Goal: Book appointment/travel/reservation

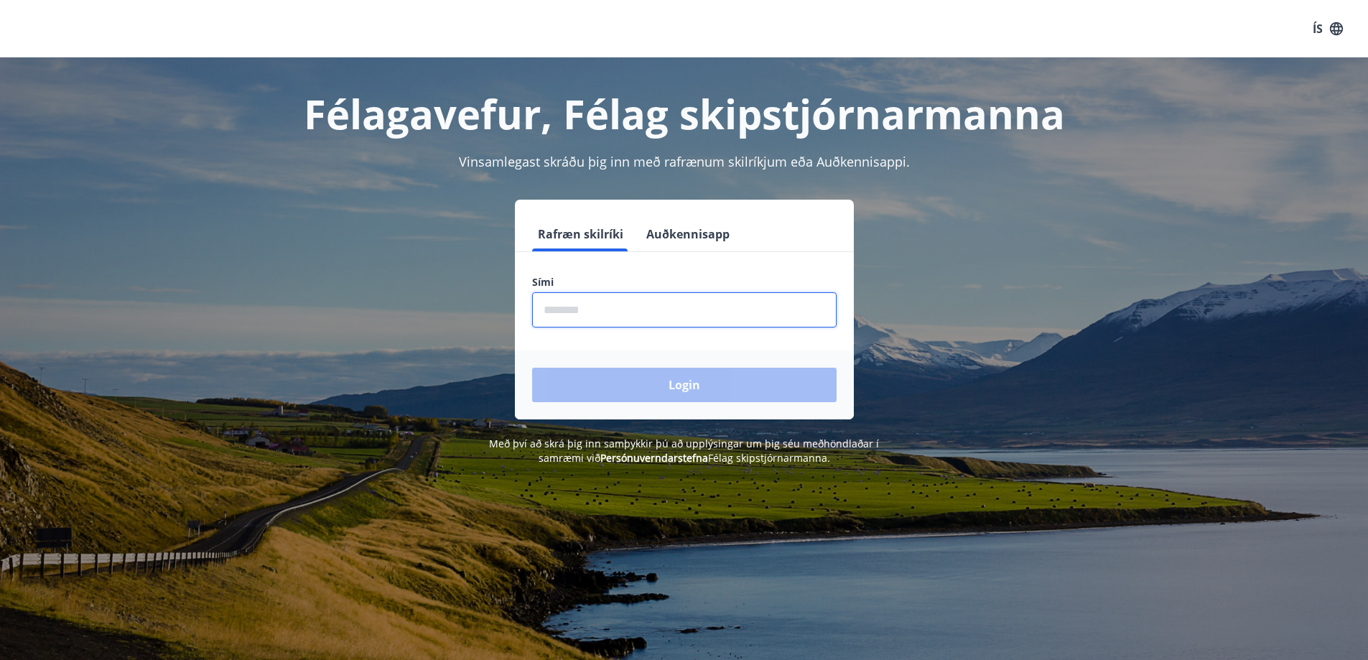
click at [627, 311] on input "phone" at bounding box center [684, 309] width 304 height 35
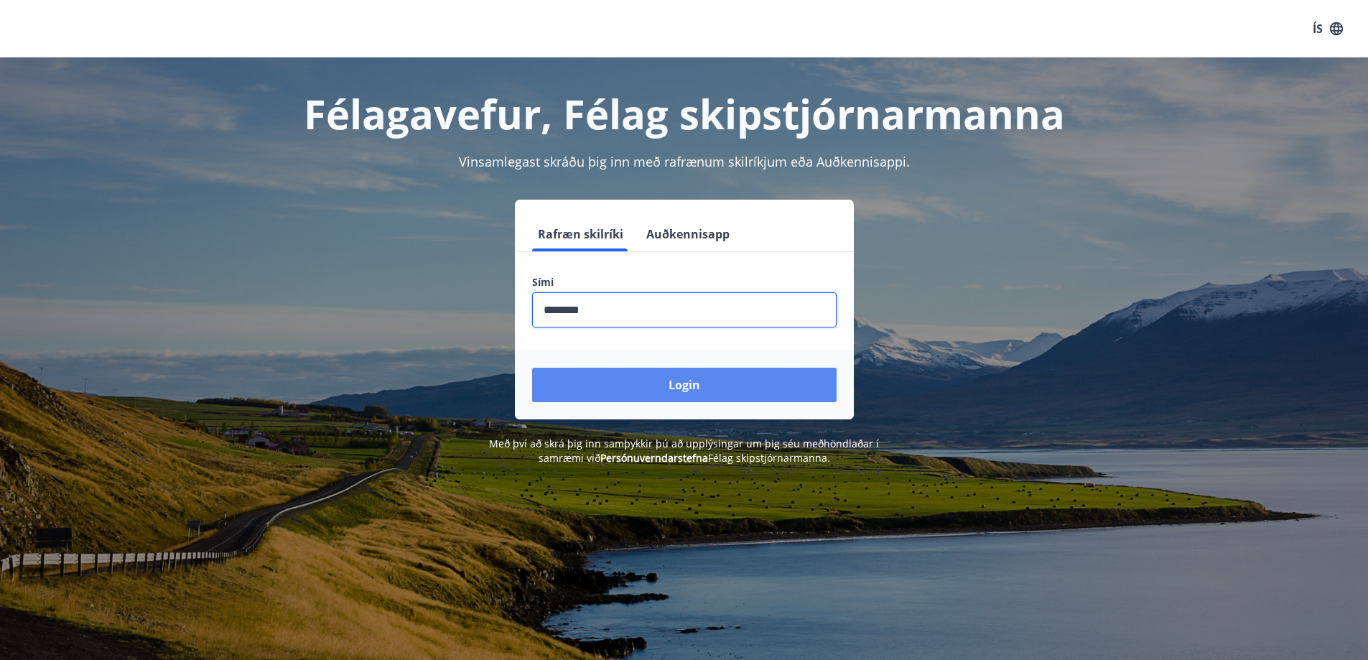
type input "********"
click at [696, 384] on button "Login" at bounding box center [684, 385] width 304 height 34
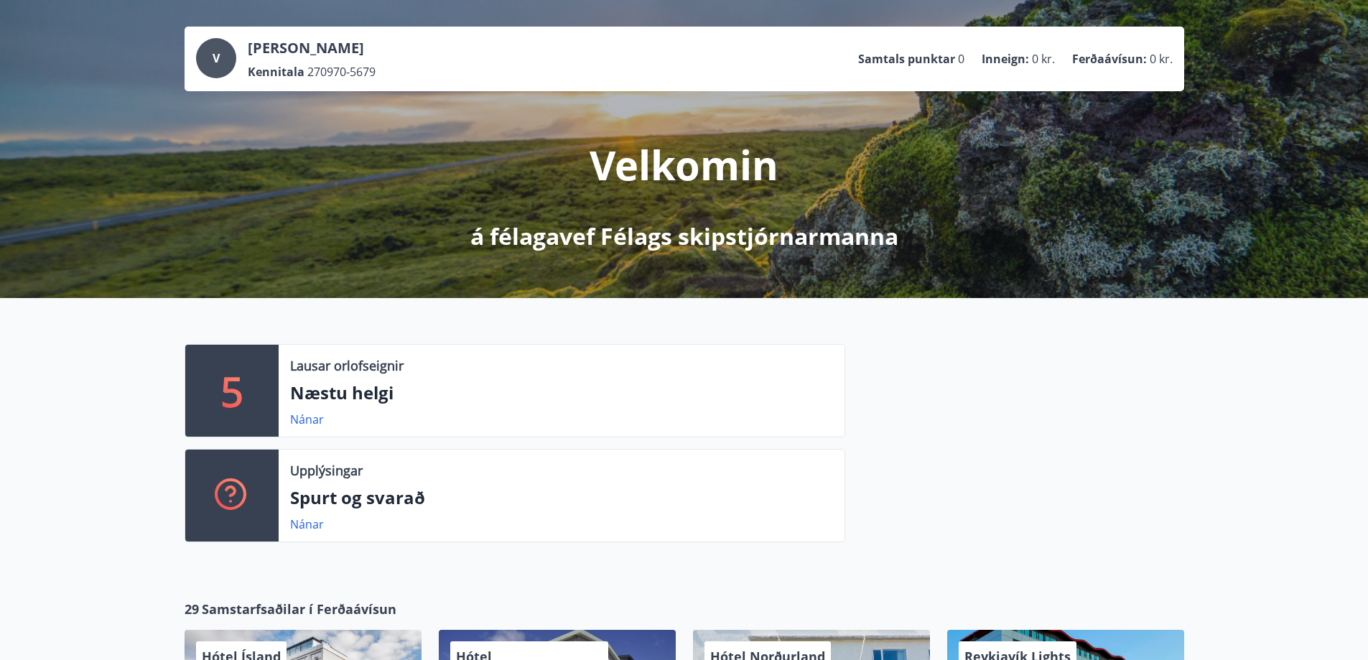
scroll to position [144, 0]
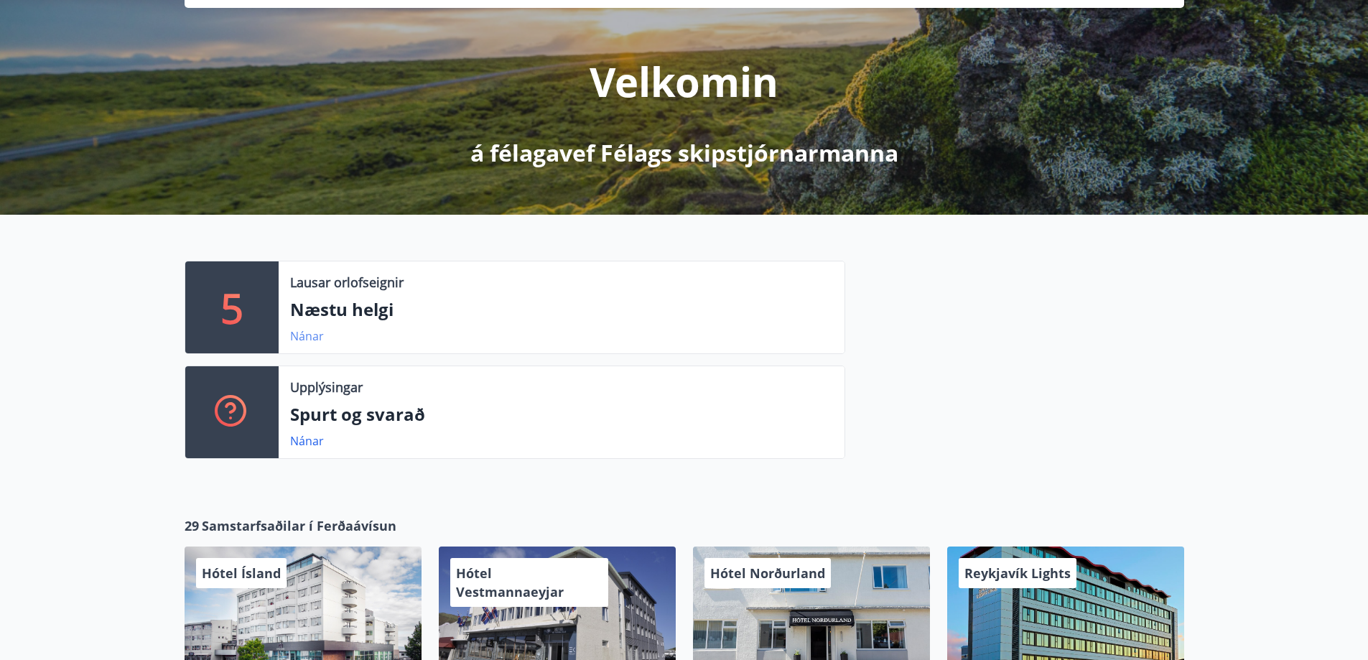
click at [315, 338] on link "Nánar" at bounding box center [307, 336] width 34 height 16
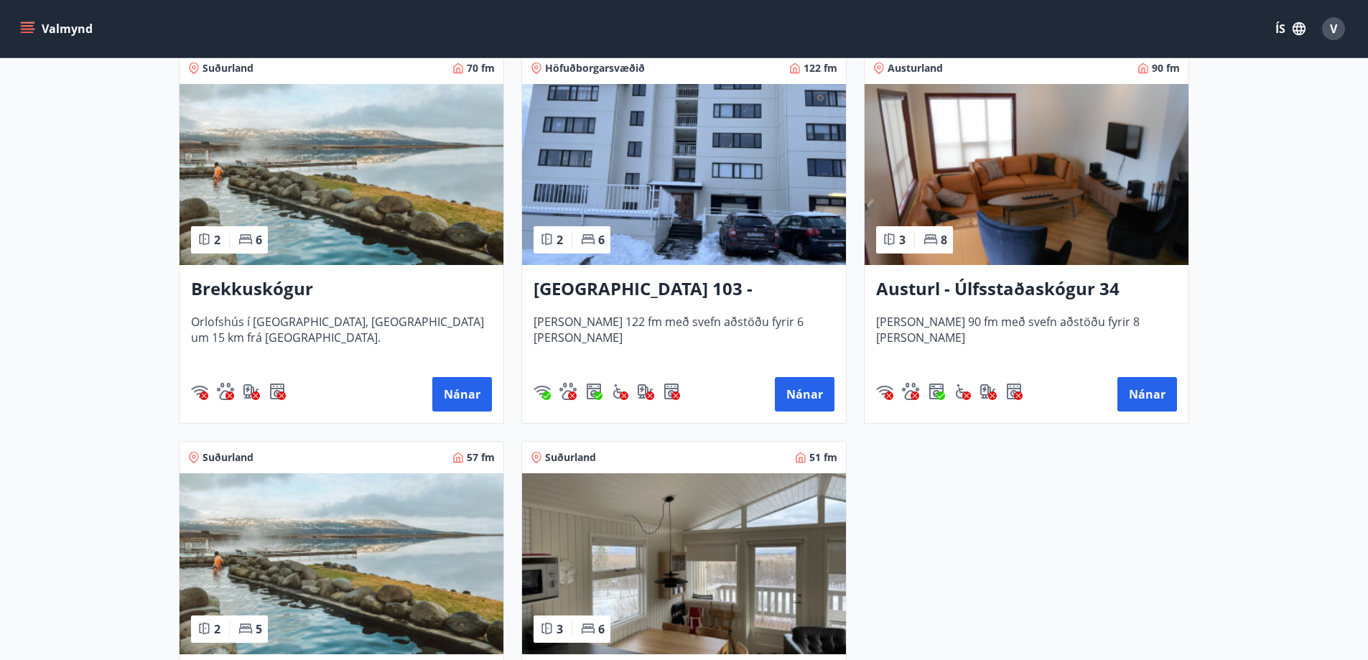
scroll to position [287, 0]
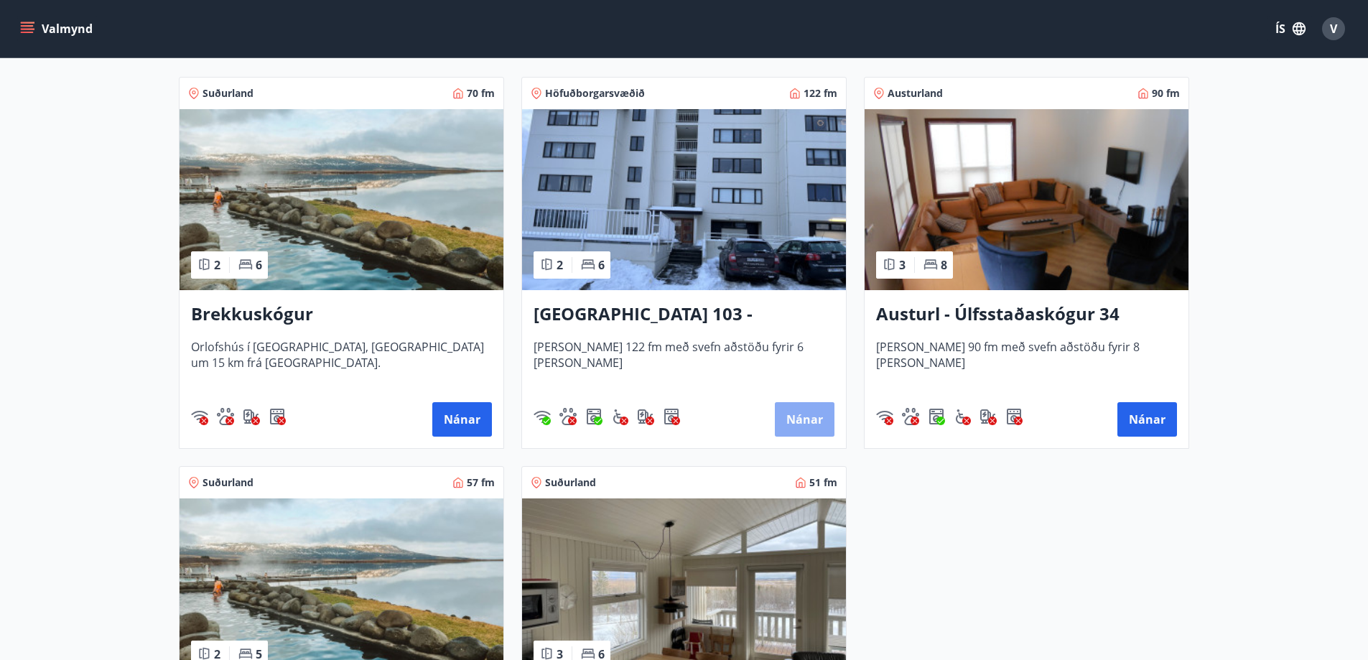
click at [801, 414] on button "Nánar" at bounding box center [805, 419] width 60 height 34
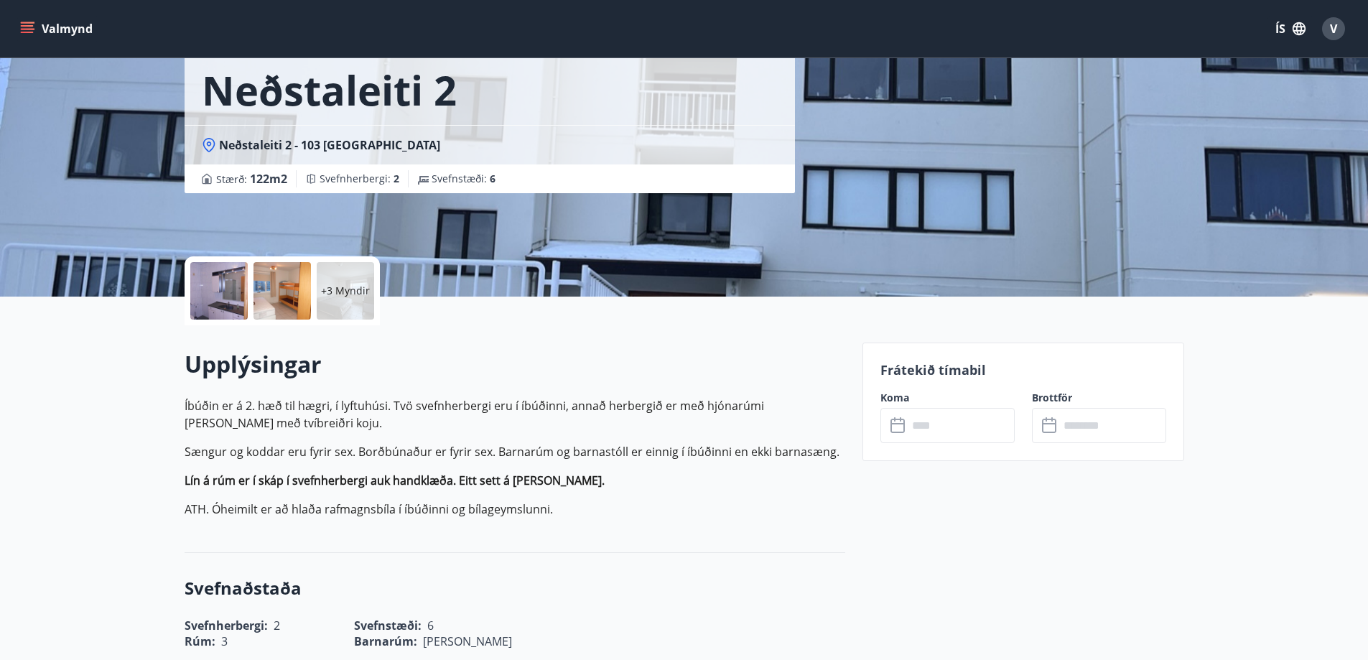
scroll to position [144, 0]
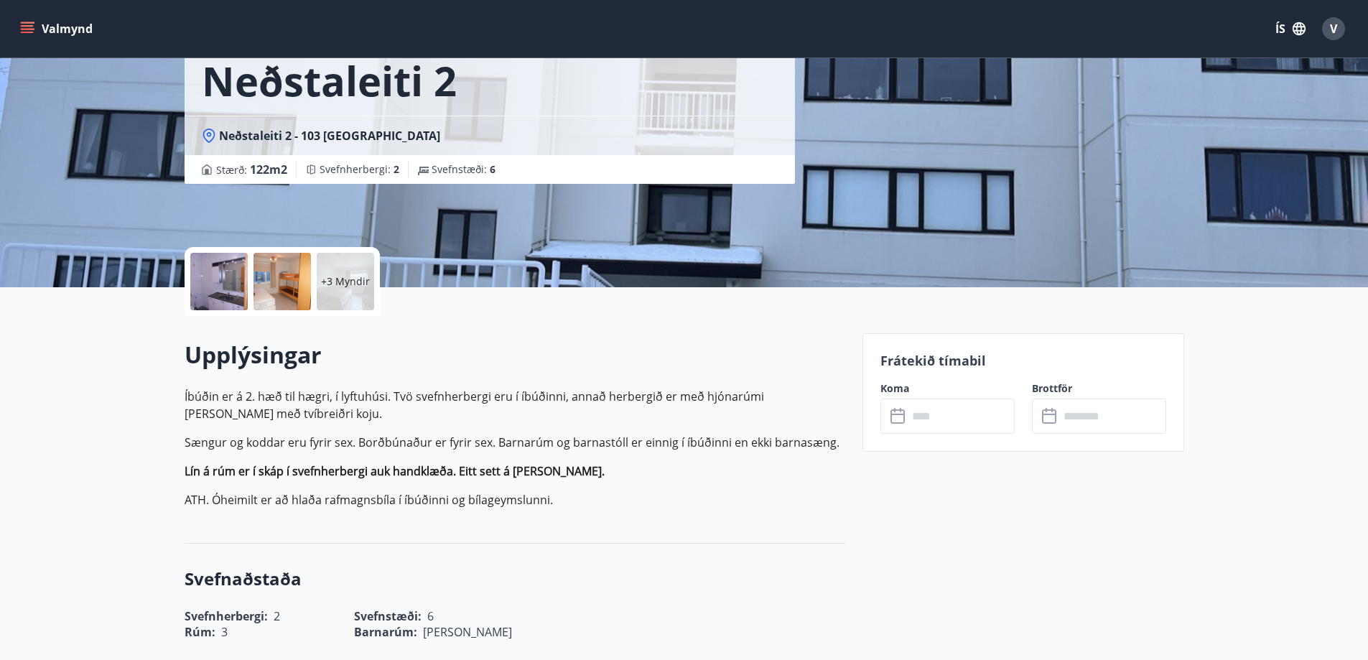
click at [905, 413] on icon at bounding box center [898, 416] width 17 height 17
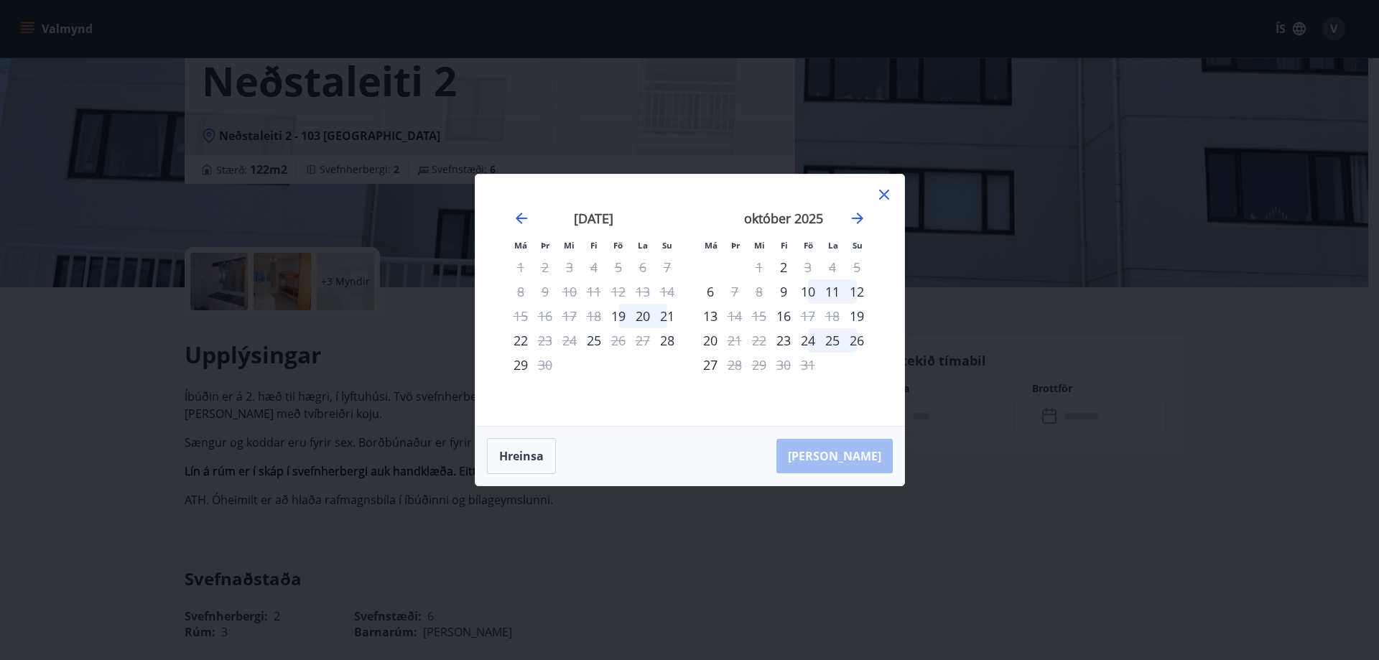
click at [638, 314] on div "20" at bounding box center [642, 316] width 24 height 24
click at [879, 192] on icon at bounding box center [883, 194] width 17 height 17
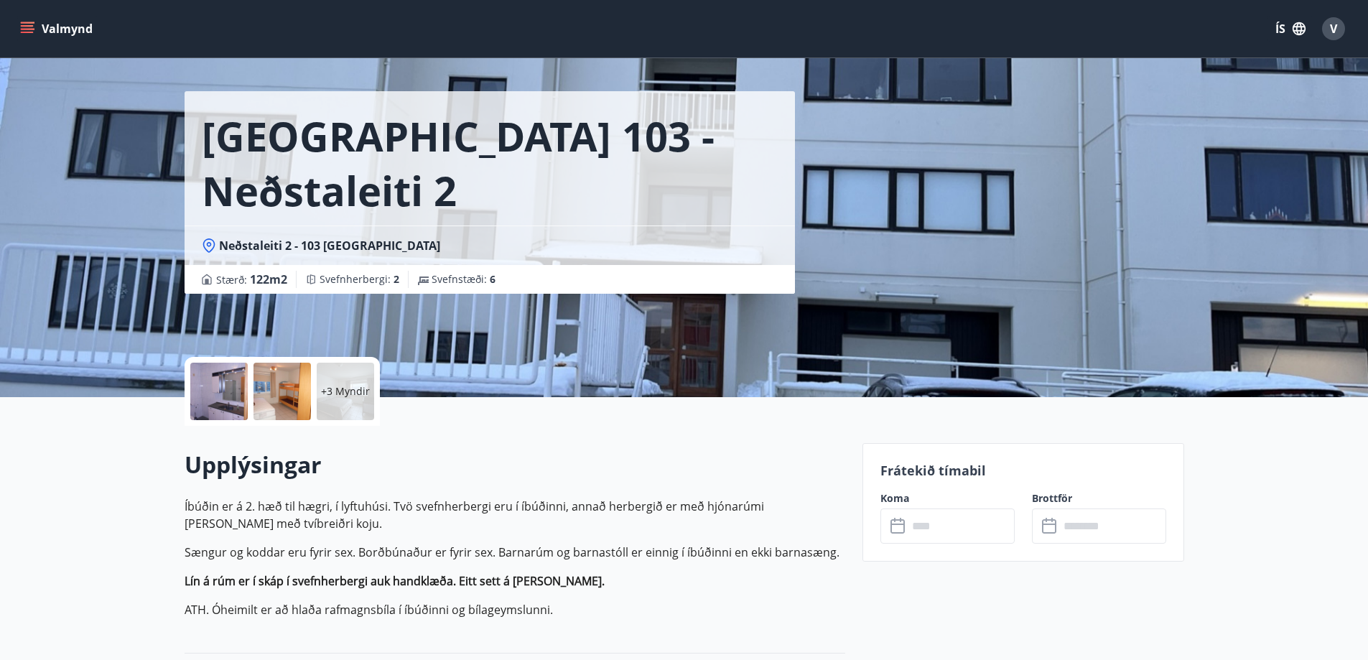
scroll to position [0, 0]
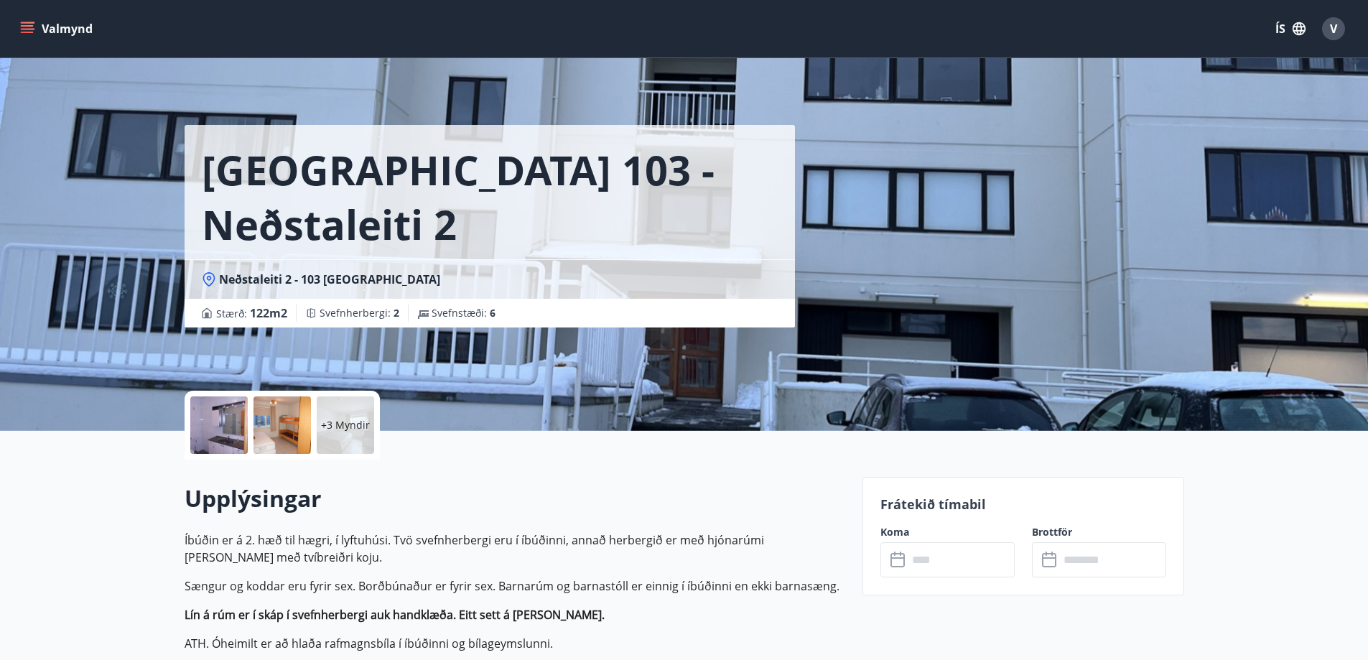
click at [24, 20] on button "Valmynd" at bounding box center [57, 29] width 81 height 26
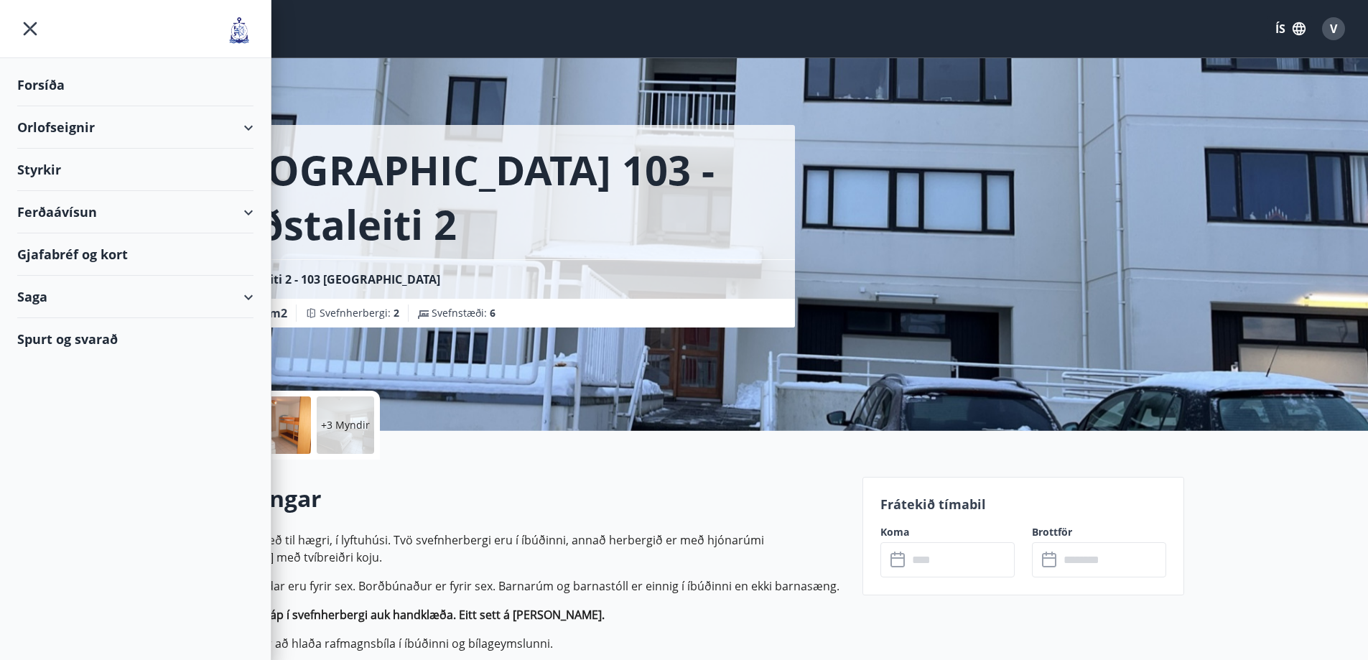
click at [251, 129] on div "Orlofseignir" at bounding box center [135, 127] width 236 height 42
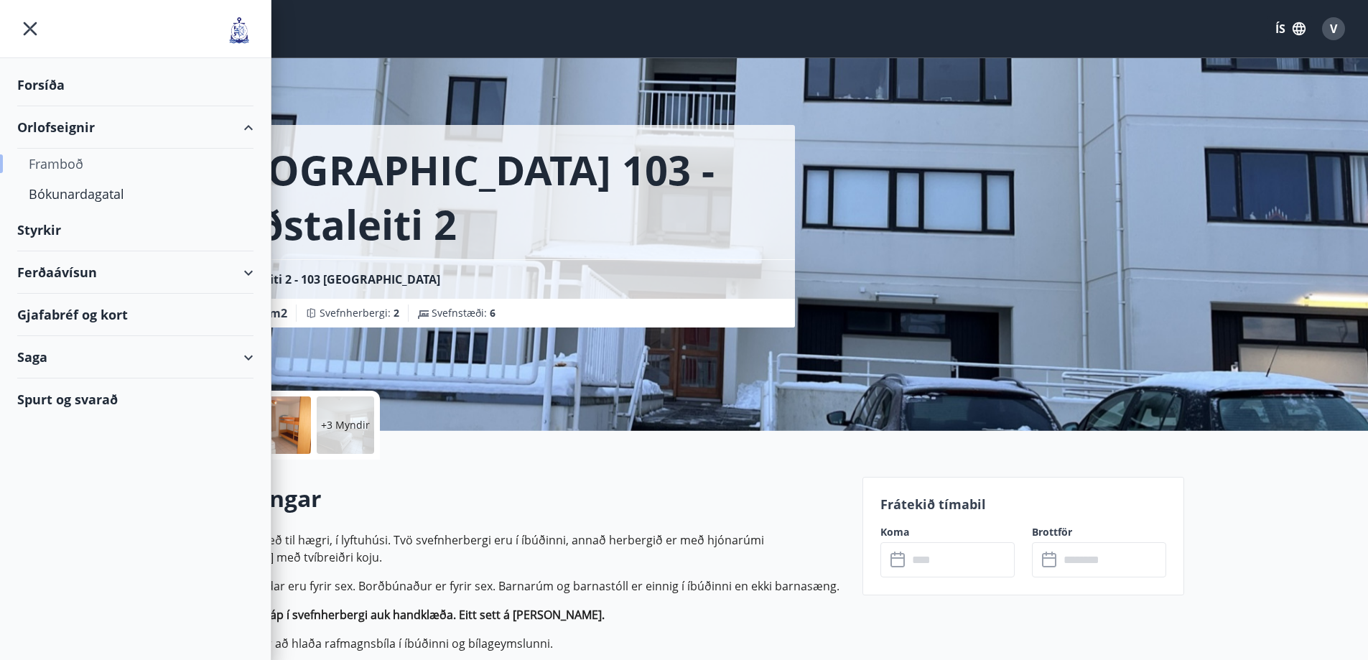
click at [73, 165] on div "Framboð" at bounding box center [135, 164] width 213 height 30
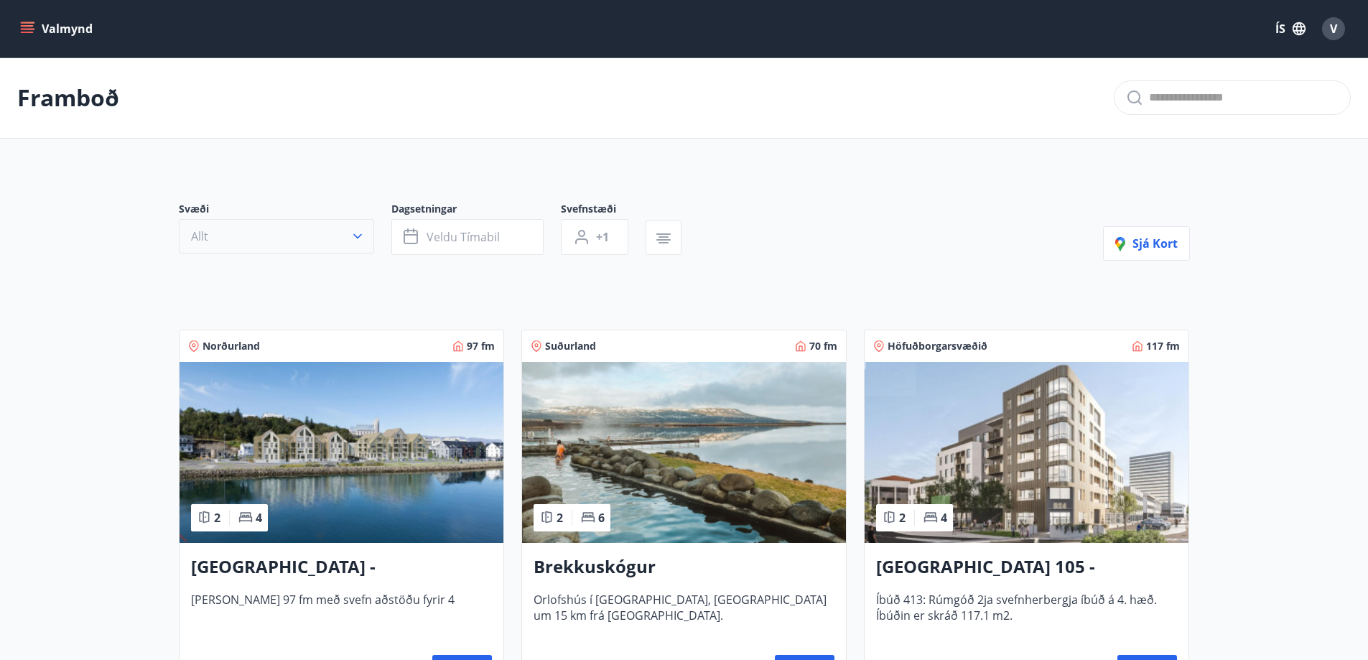
click at [353, 239] on icon "button" at bounding box center [357, 236] width 14 height 14
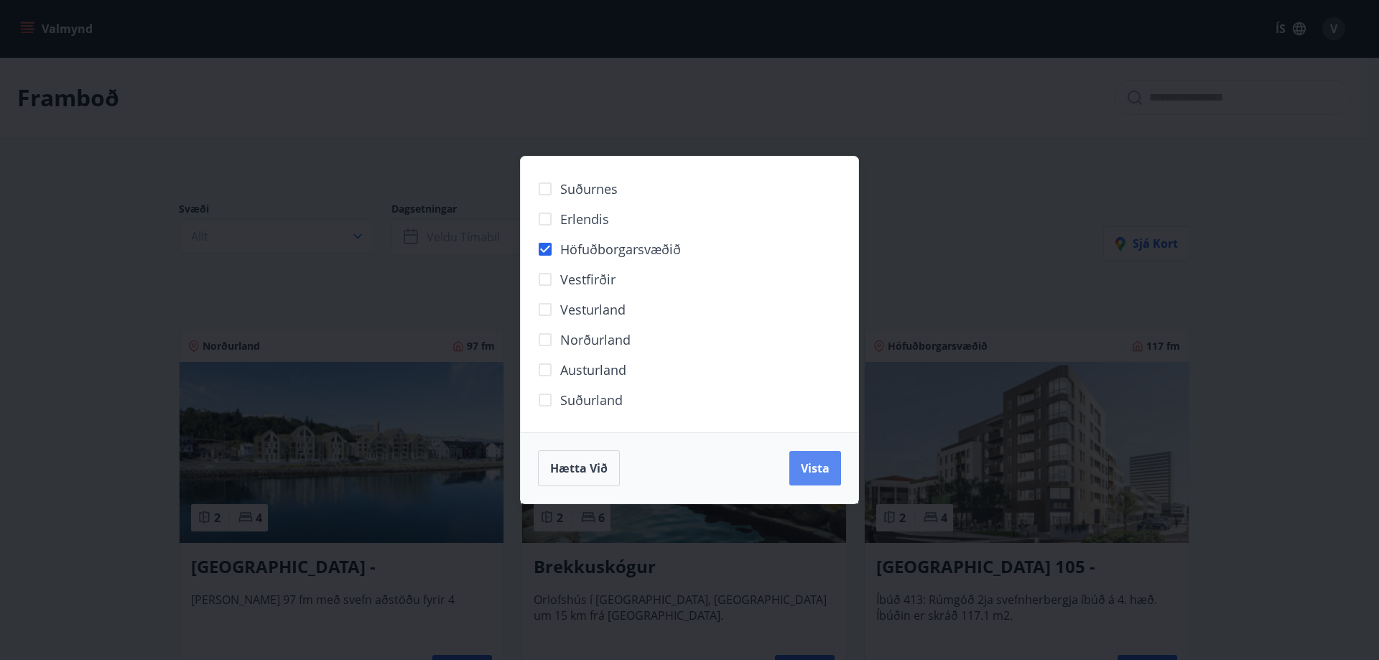
click at [814, 476] on span "Vista" at bounding box center [815, 468] width 29 height 16
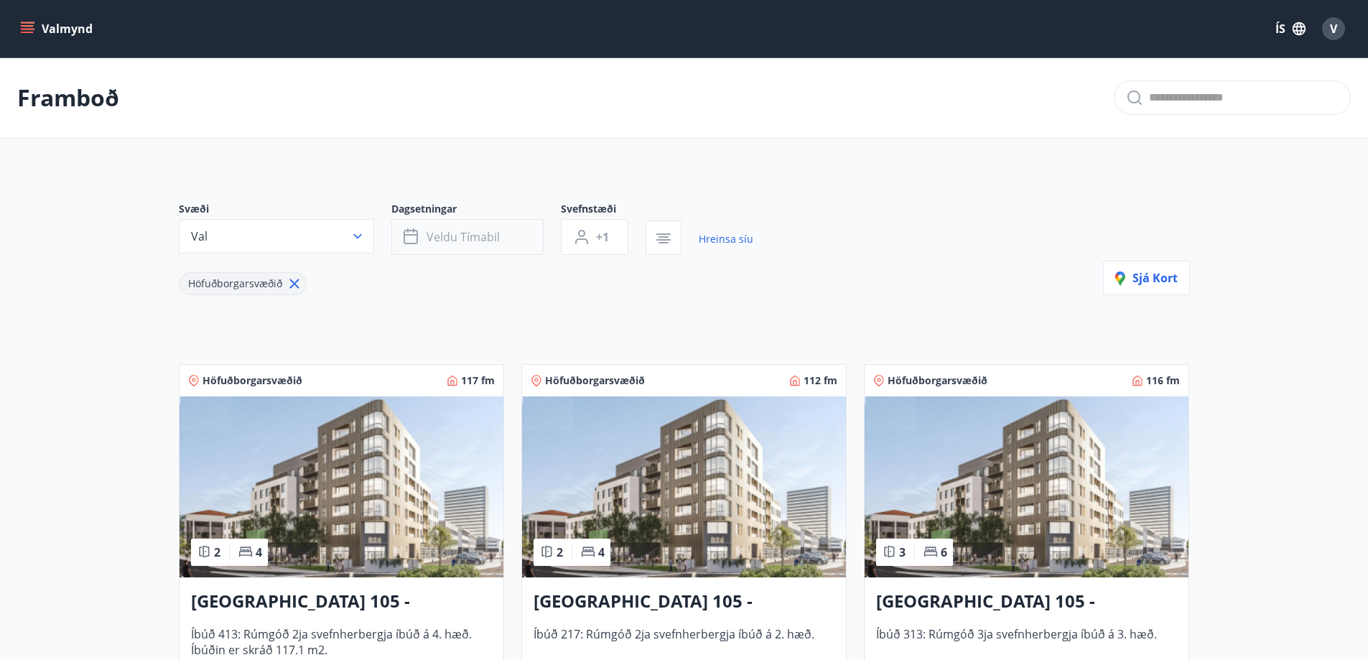
click at [466, 238] on span "Veldu tímabil" at bounding box center [463, 237] width 73 height 16
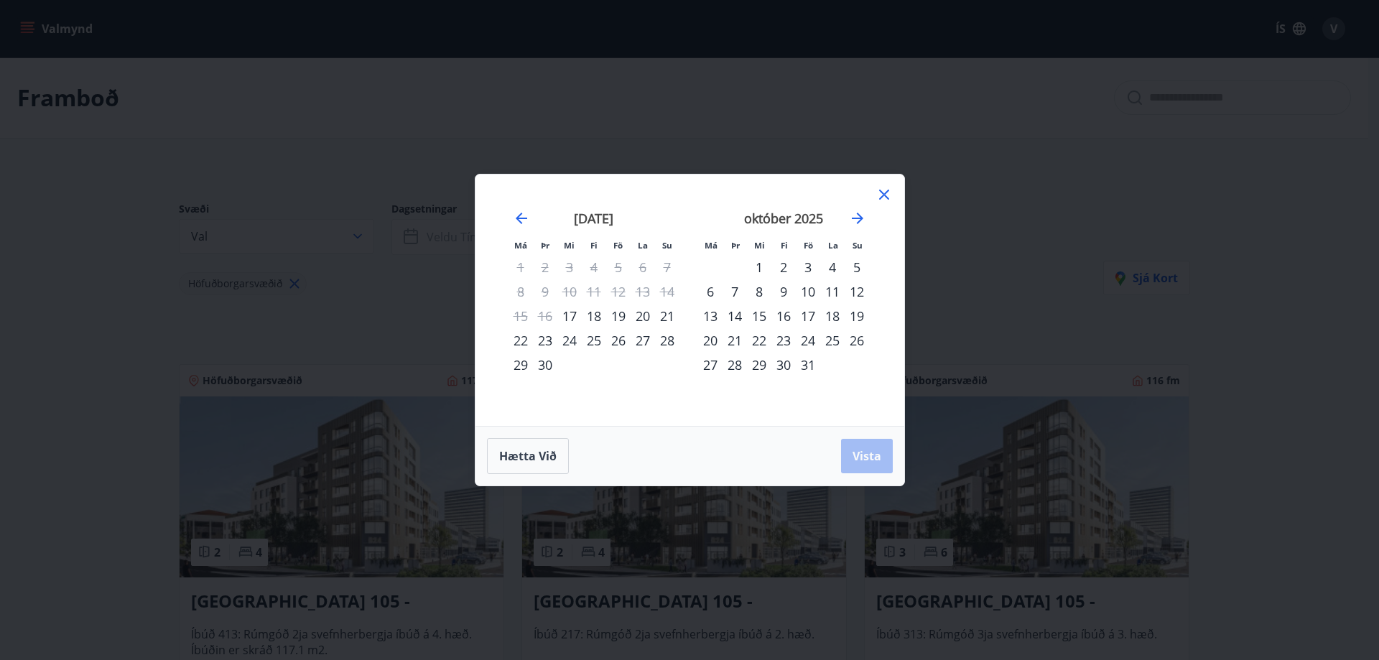
click at [570, 319] on div "17" at bounding box center [569, 316] width 24 height 24
click at [614, 315] on div "19" at bounding box center [618, 316] width 24 height 24
click at [855, 460] on span "Vista" at bounding box center [866, 456] width 29 height 16
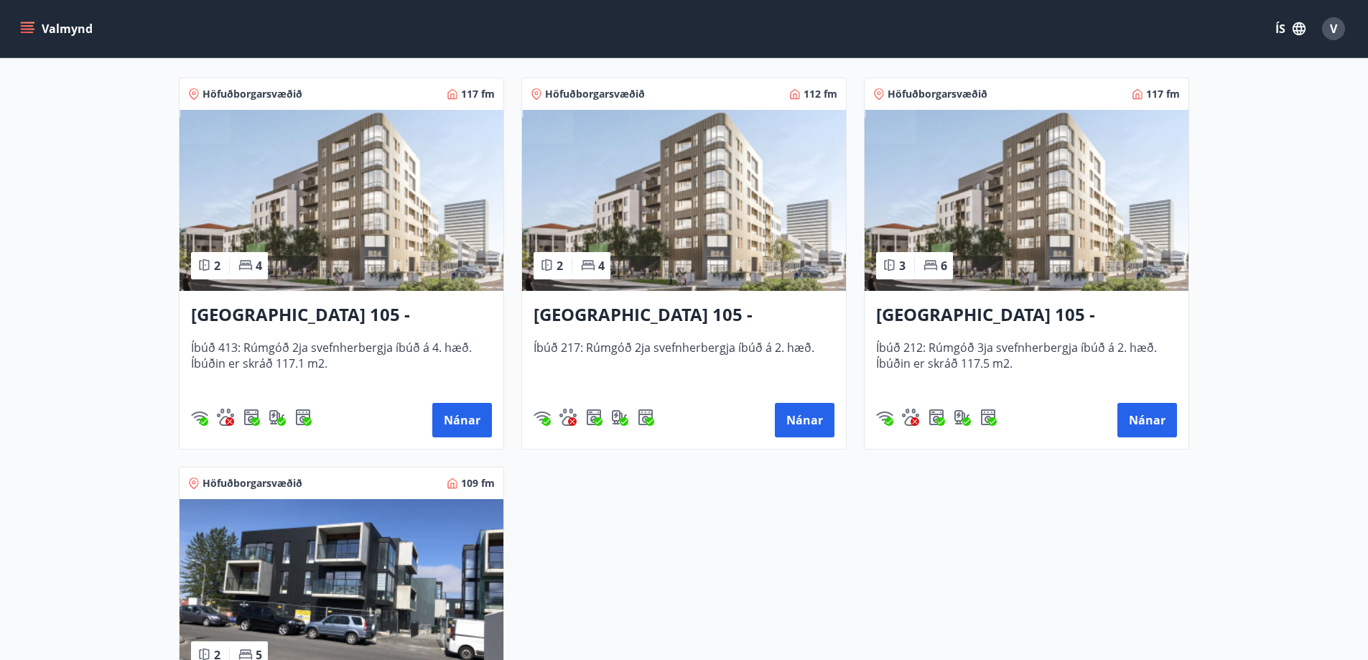
scroll to position [287, 0]
click at [462, 422] on button "Nánar" at bounding box center [462, 419] width 60 height 34
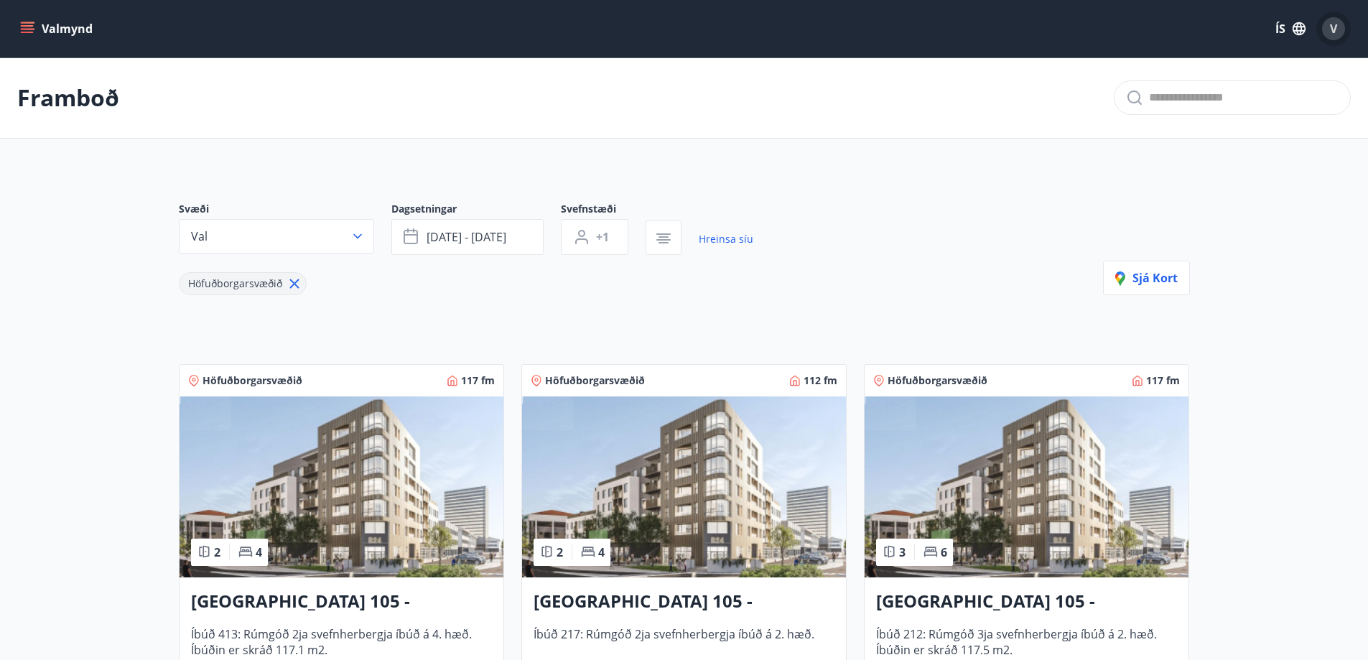
click at [1328, 29] on div "V" at bounding box center [1333, 28] width 23 height 23
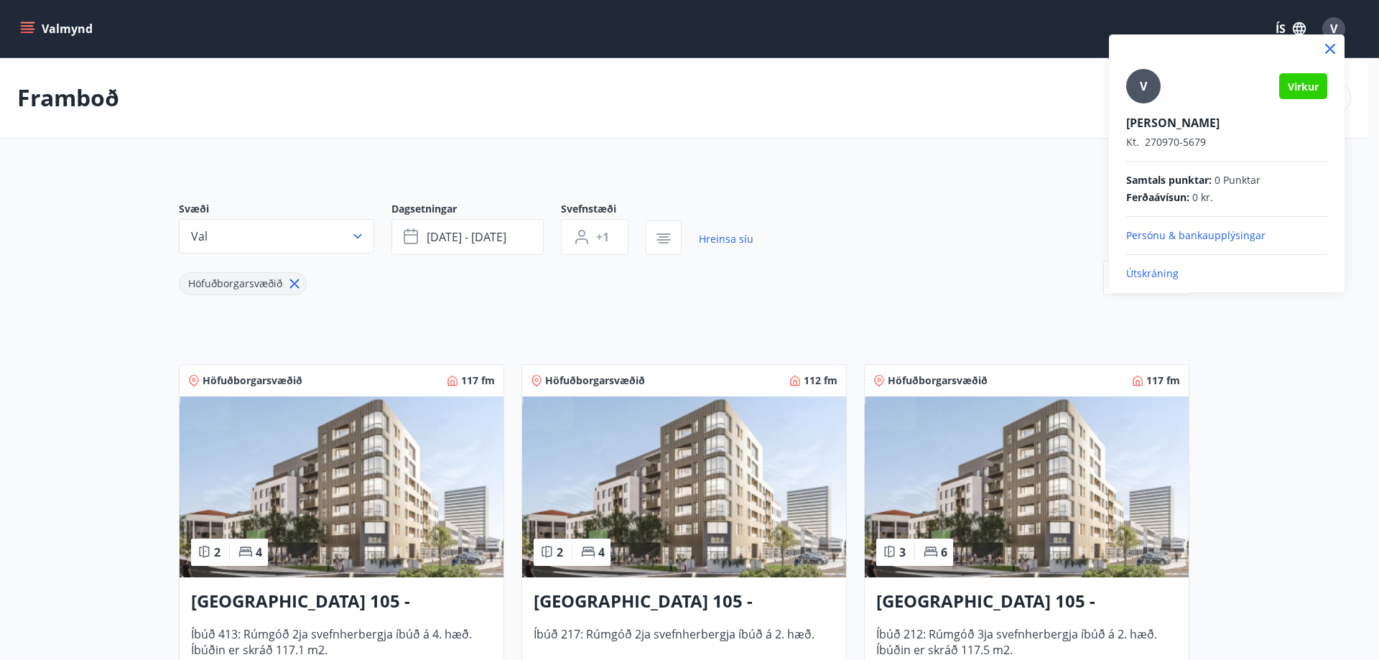
click at [1171, 237] on p "Persónu & bankaupplýsingar" at bounding box center [1226, 235] width 201 height 14
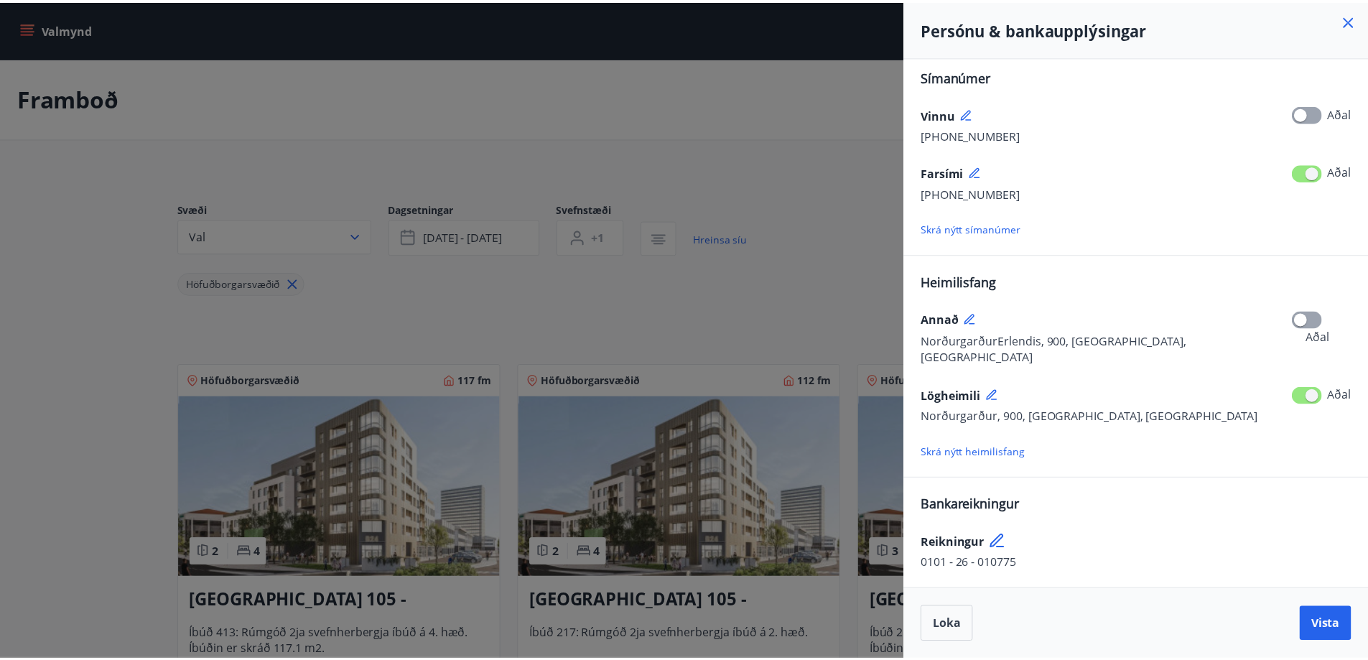
scroll to position [181, 0]
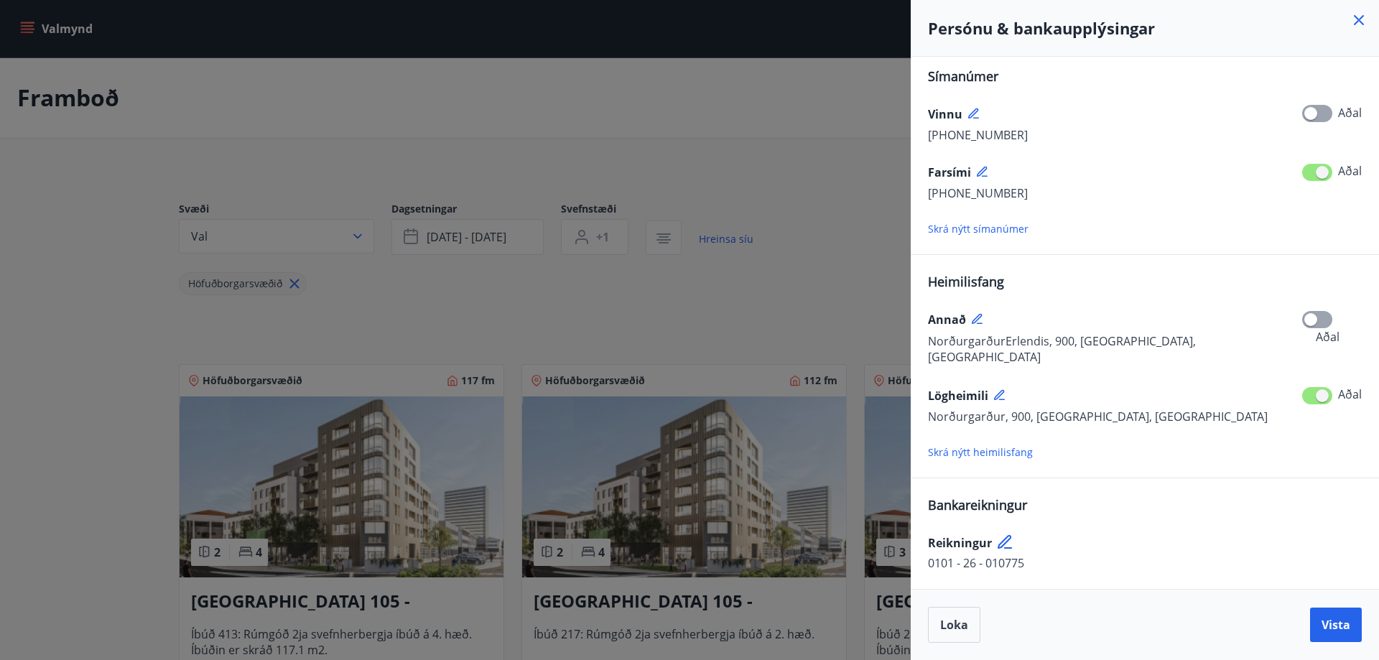
click at [1353, 19] on icon at bounding box center [1358, 20] width 10 height 10
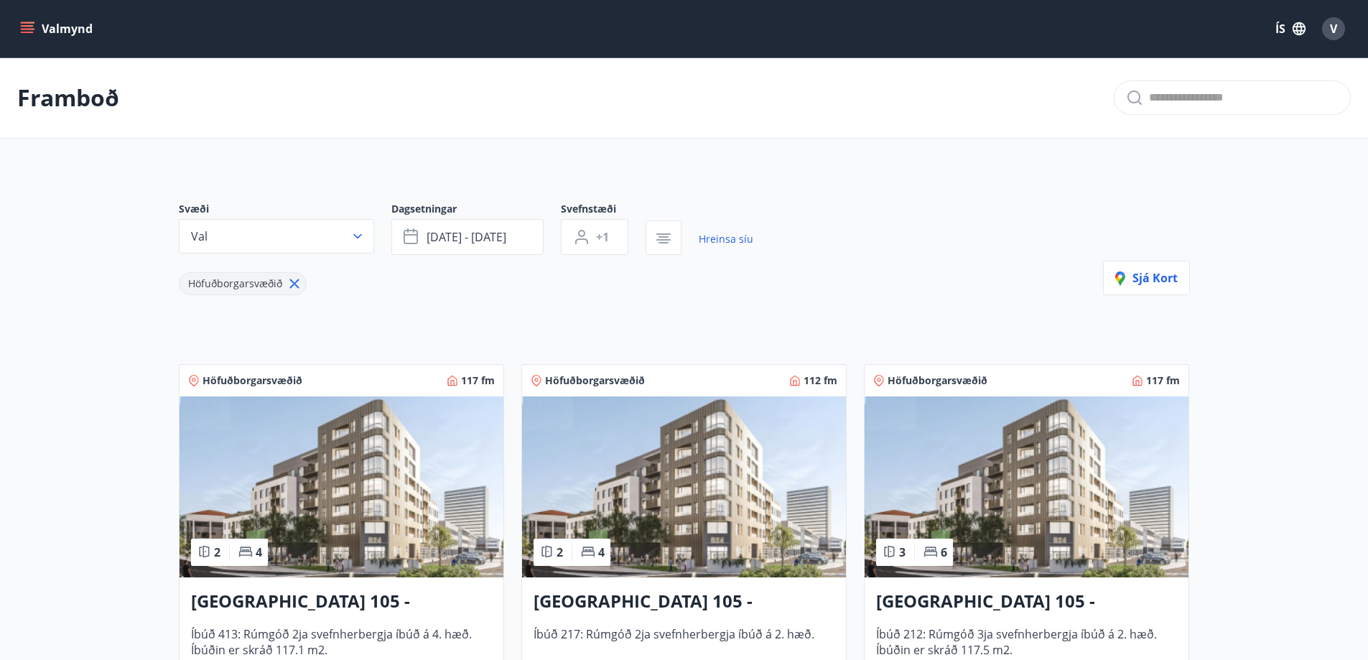
click at [24, 33] on icon "menu" at bounding box center [27, 32] width 13 height 1
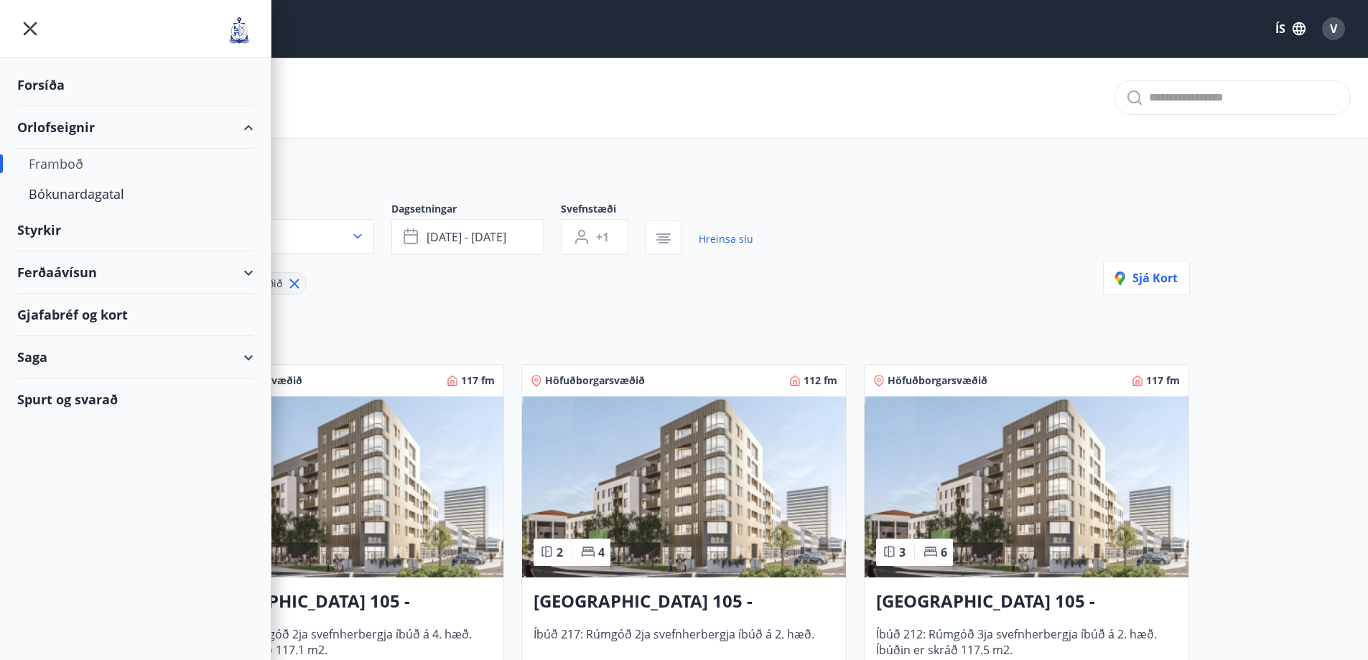
click at [84, 125] on div "Orlofseignir" at bounding box center [135, 127] width 236 height 42
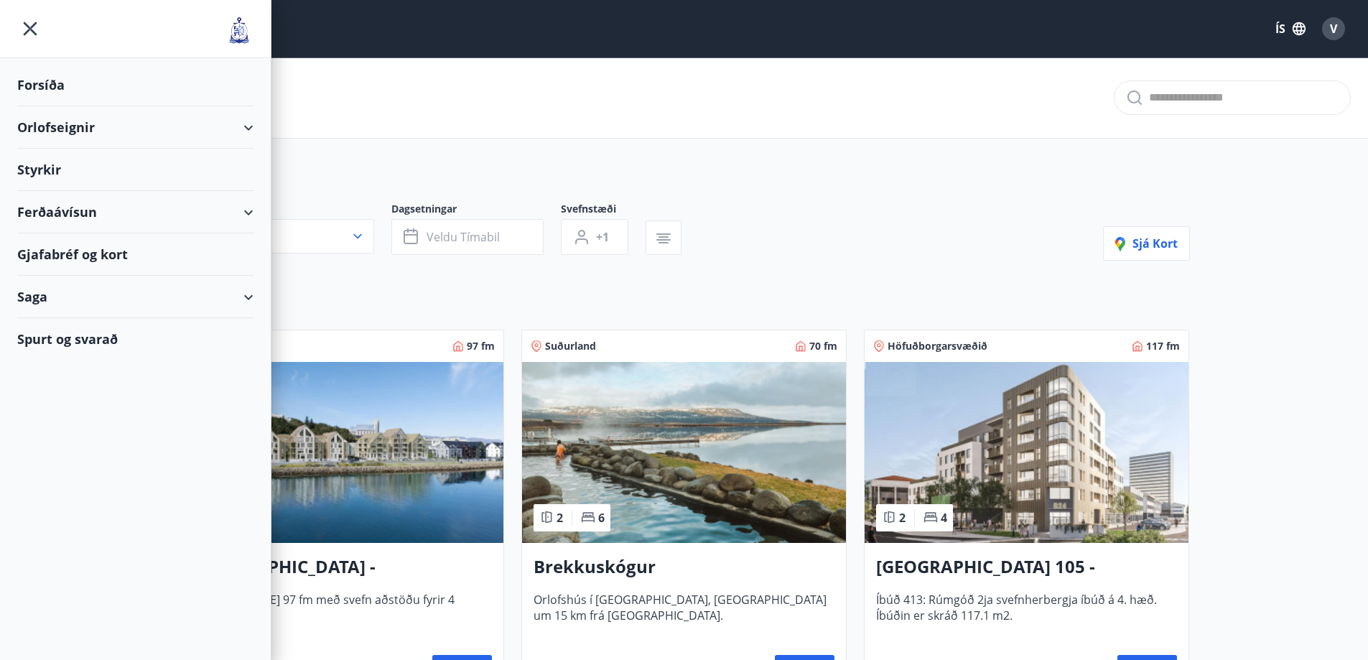
drag, startPoint x: 498, startPoint y: 143, endPoint x: 525, endPoint y: 143, distance: 27.3
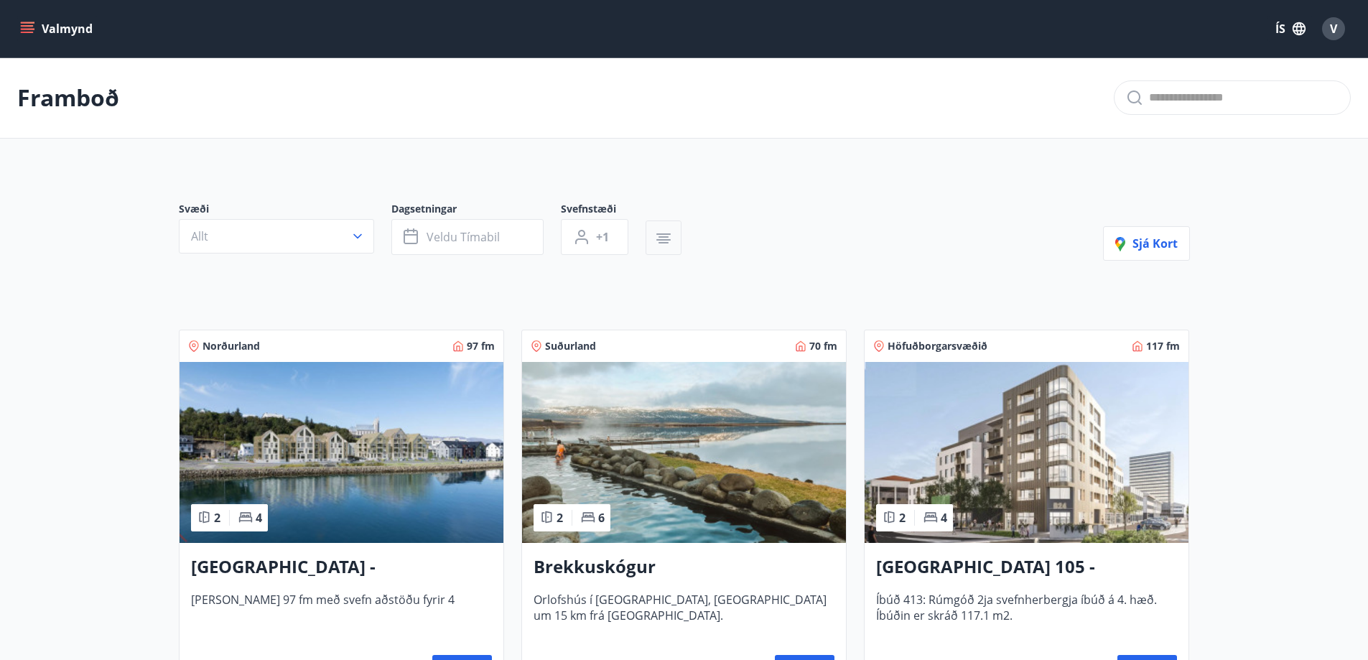
click at [662, 237] on icon "button" at bounding box center [663, 236] width 10 height 1
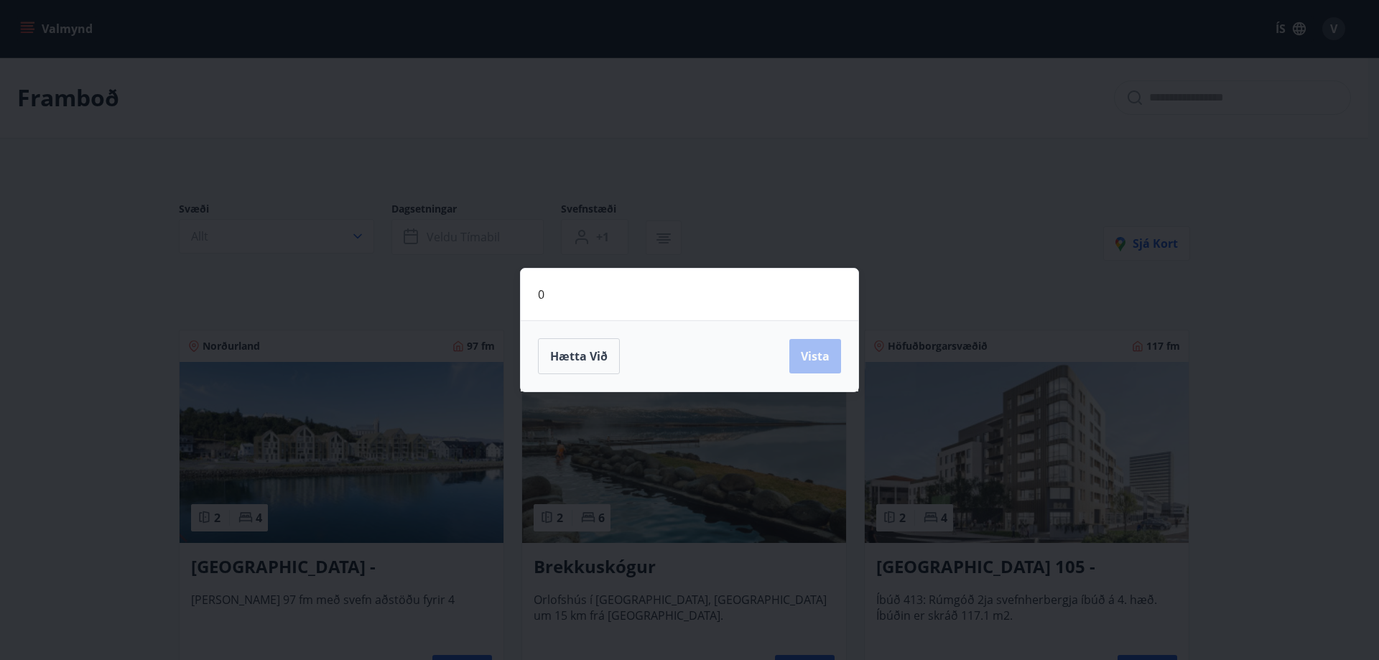
drag, startPoint x: 1045, startPoint y: 267, endPoint x: 1021, endPoint y: 267, distance: 23.7
click at [1044, 267] on div "0 Hætta við Vista" at bounding box center [689, 330] width 1379 height 660
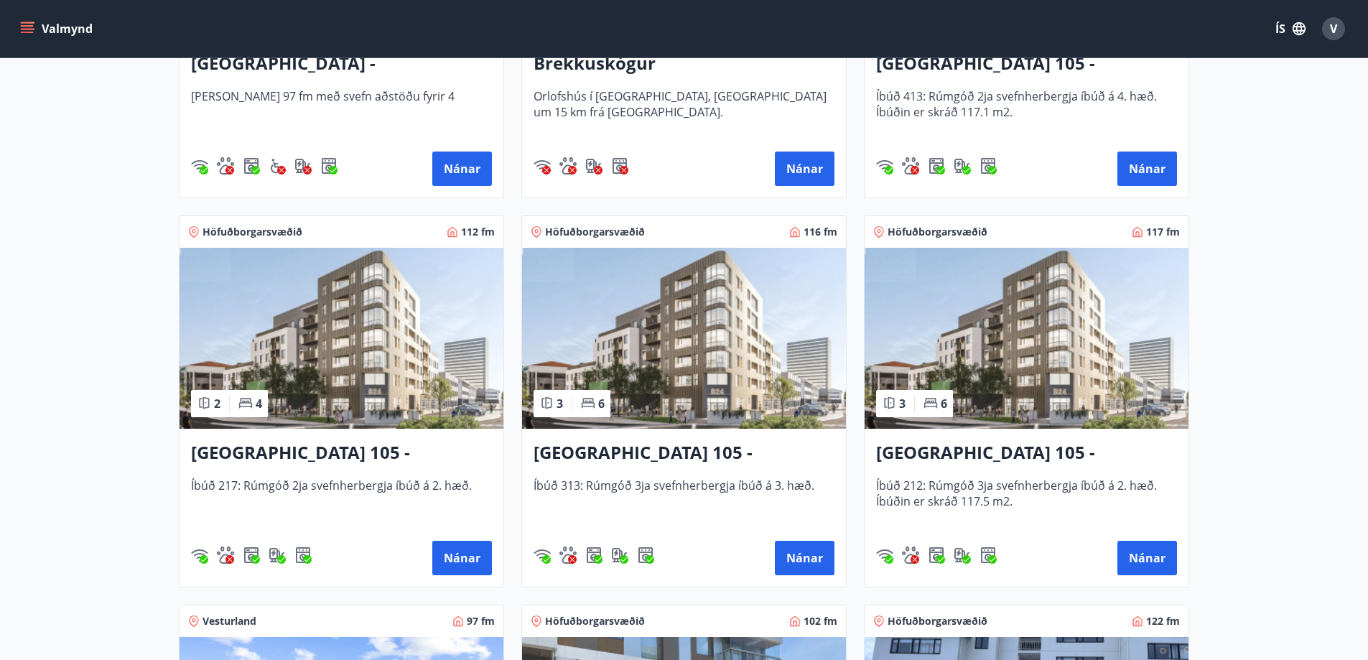
scroll to position [503, 0]
click at [455, 564] on button "Nánar" at bounding box center [462, 558] width 60 height 34
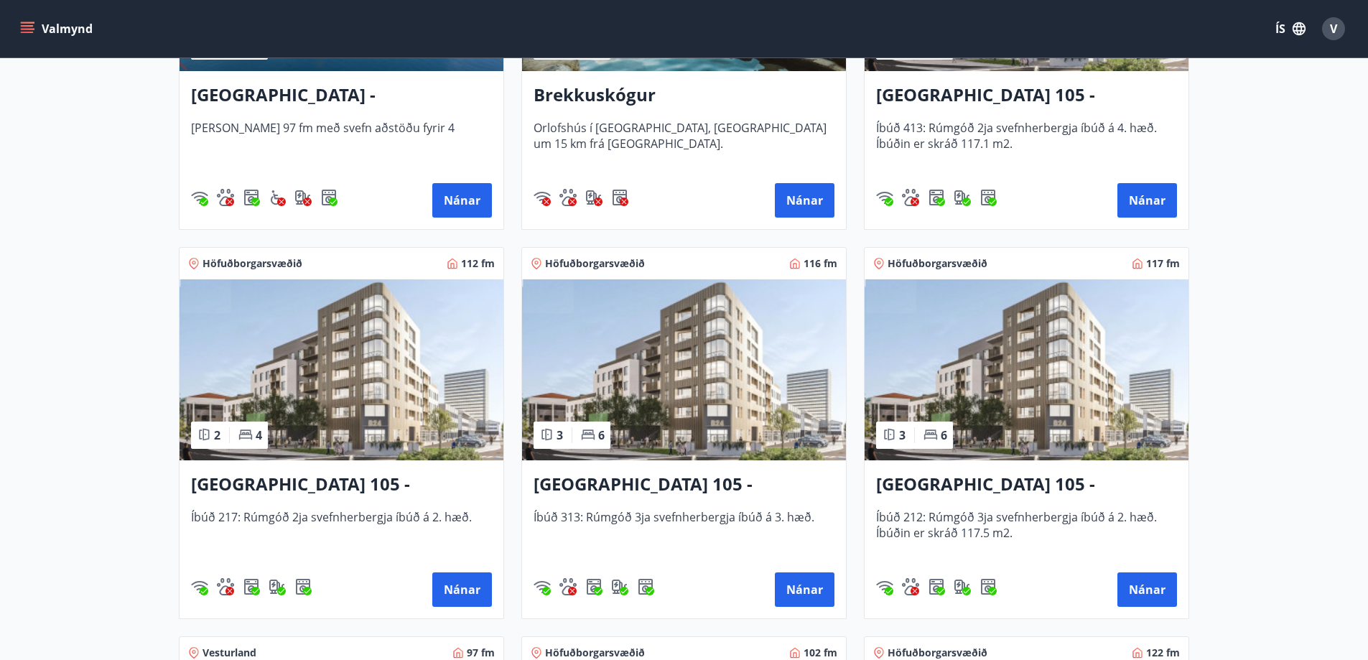
scroll to position [431, 0]
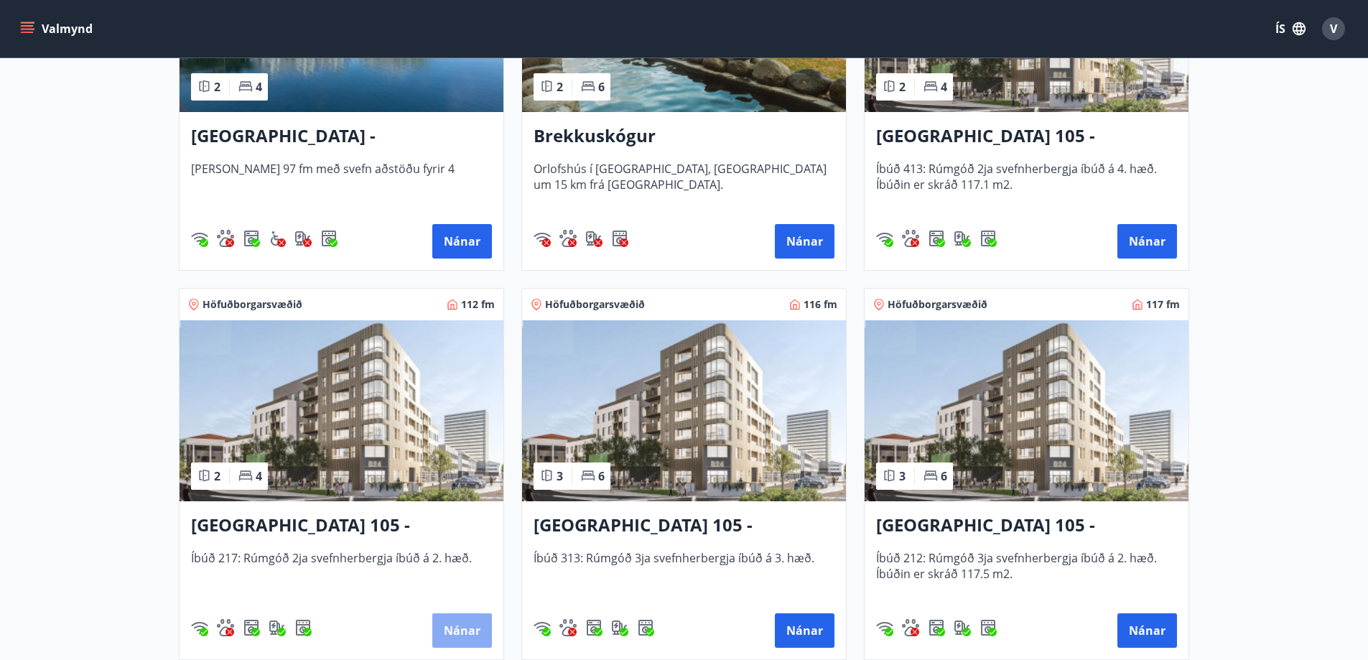
click at [457, 630] on button "Nánar" at bounding box center [462, 630] width 60 height 34
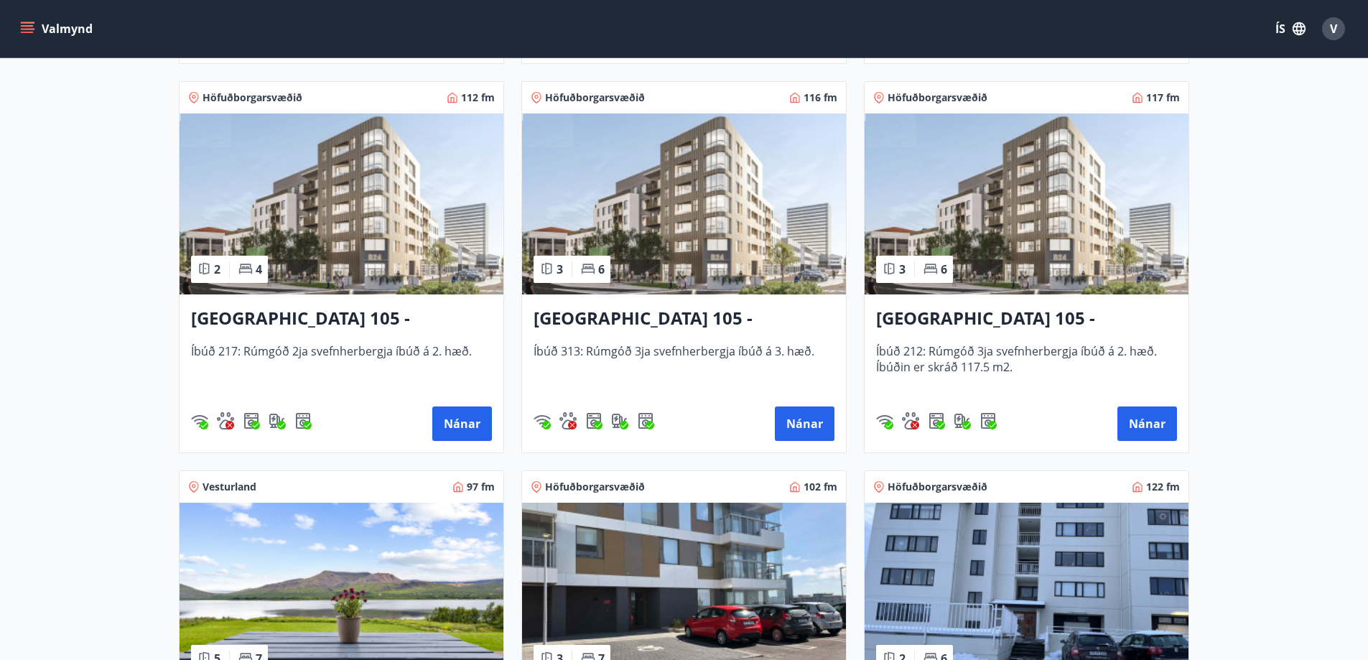
scroll to position [646, 0]
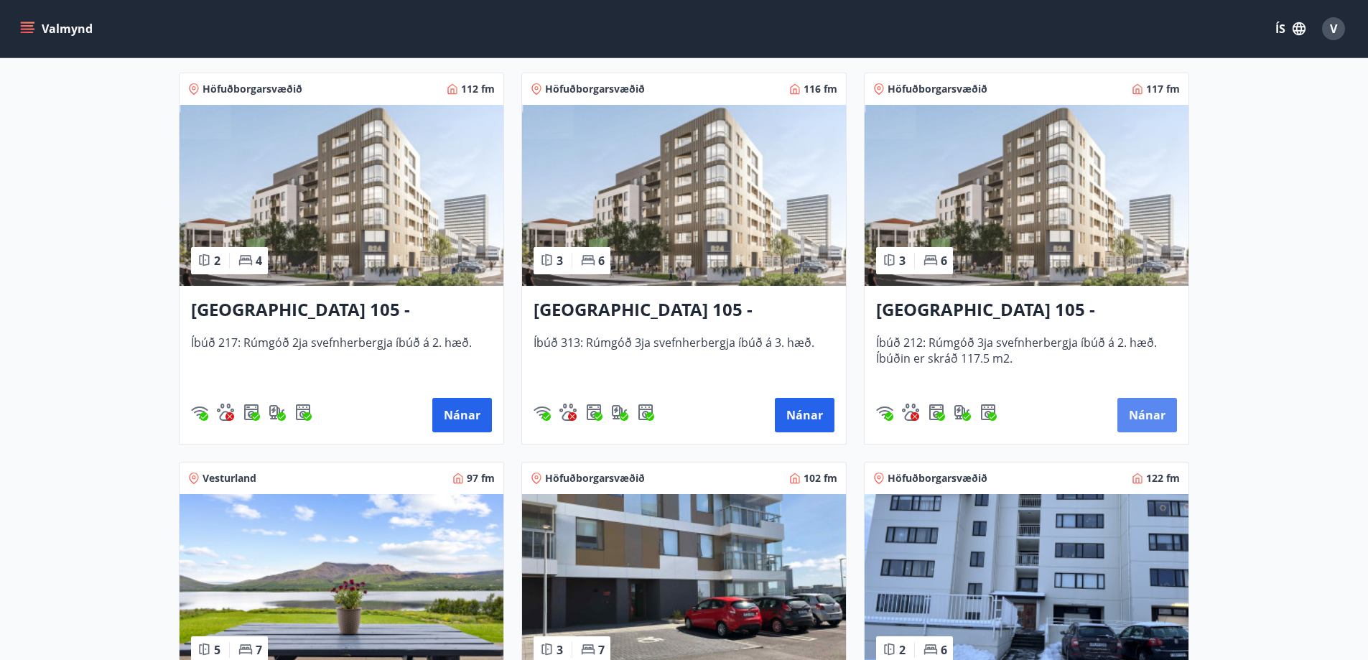
click at [1157, 416] on button "Nánar" at bounding box center [1147, 415] width 60 height 34
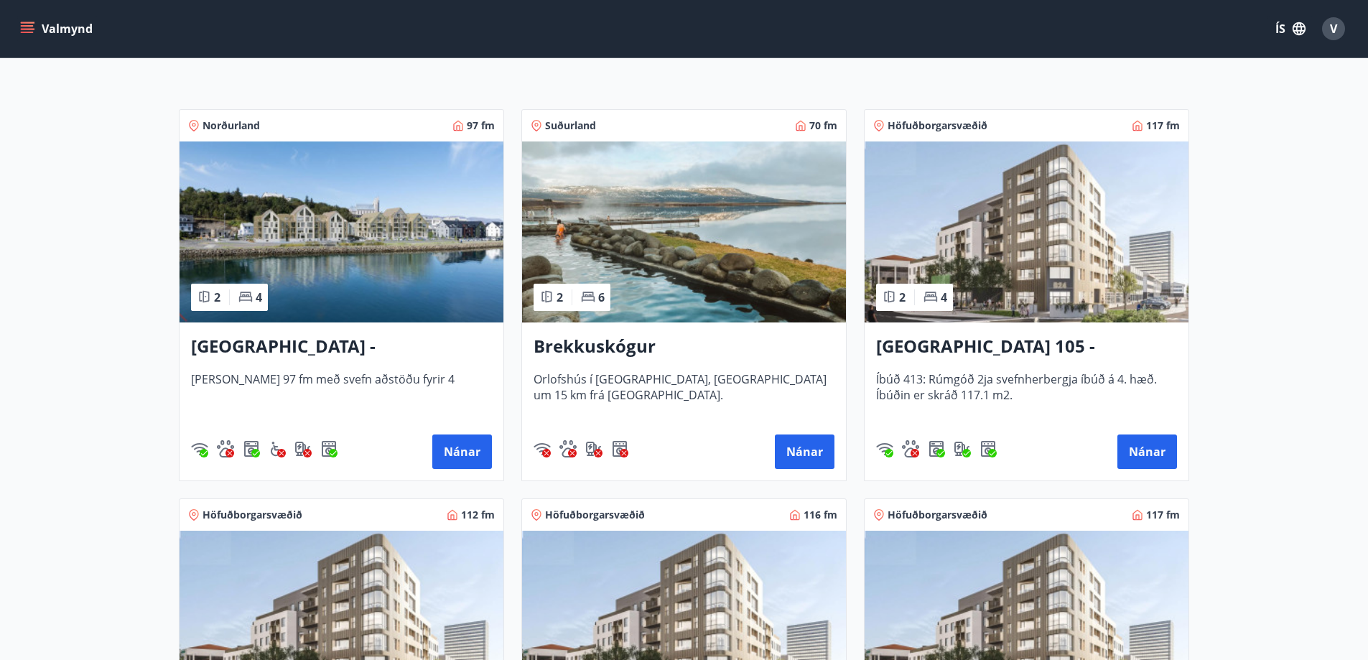
scroll to position [359, 0]
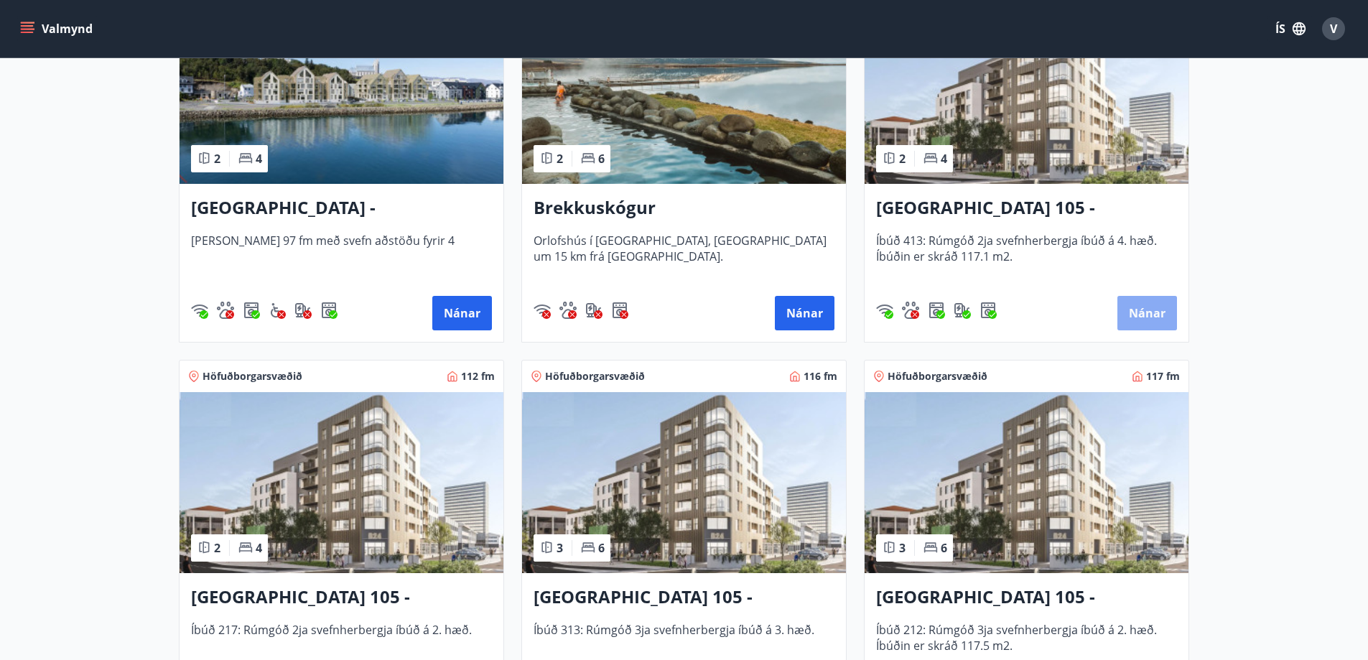
click at [1136, 311] on button "Nánar" at bounding box center [1147, 313] width 60 height 34
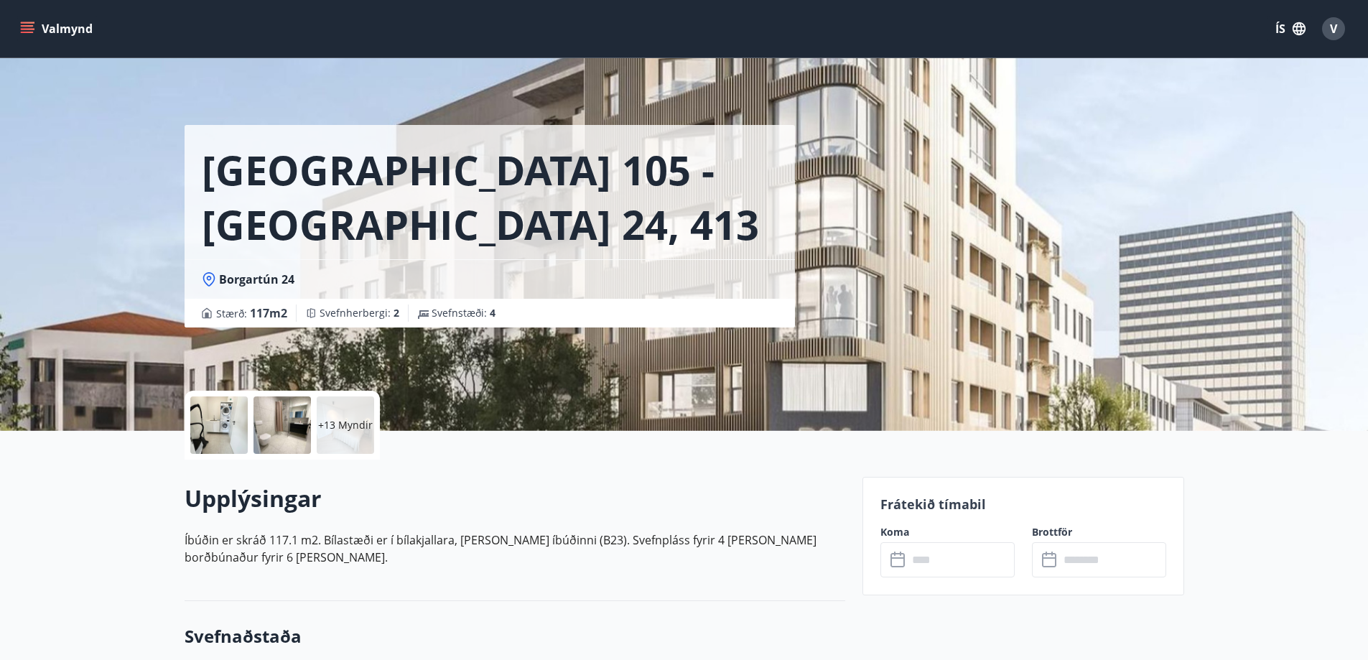
click at [29, 25] on icon "menu" at bounding box center [27, 25] width 13 height 1
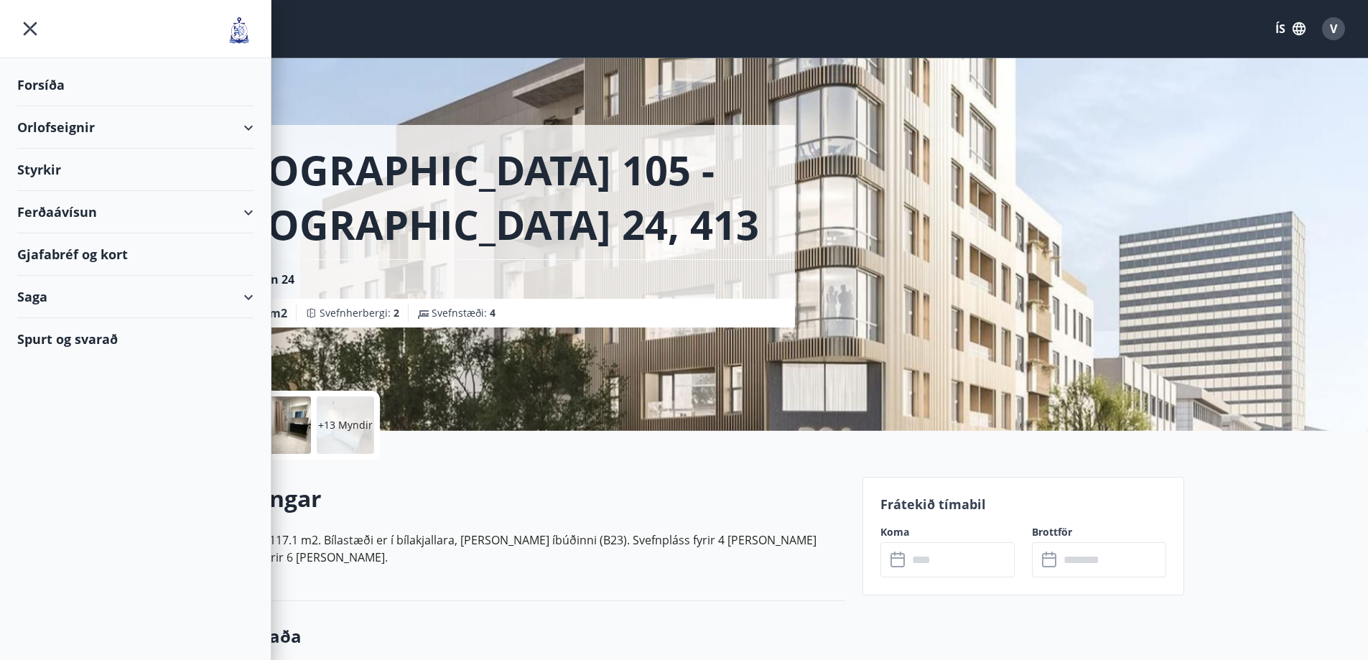
click at [248, 128] on div "Orlofseignir" at bounding box center [135, 127] width 236 height 42
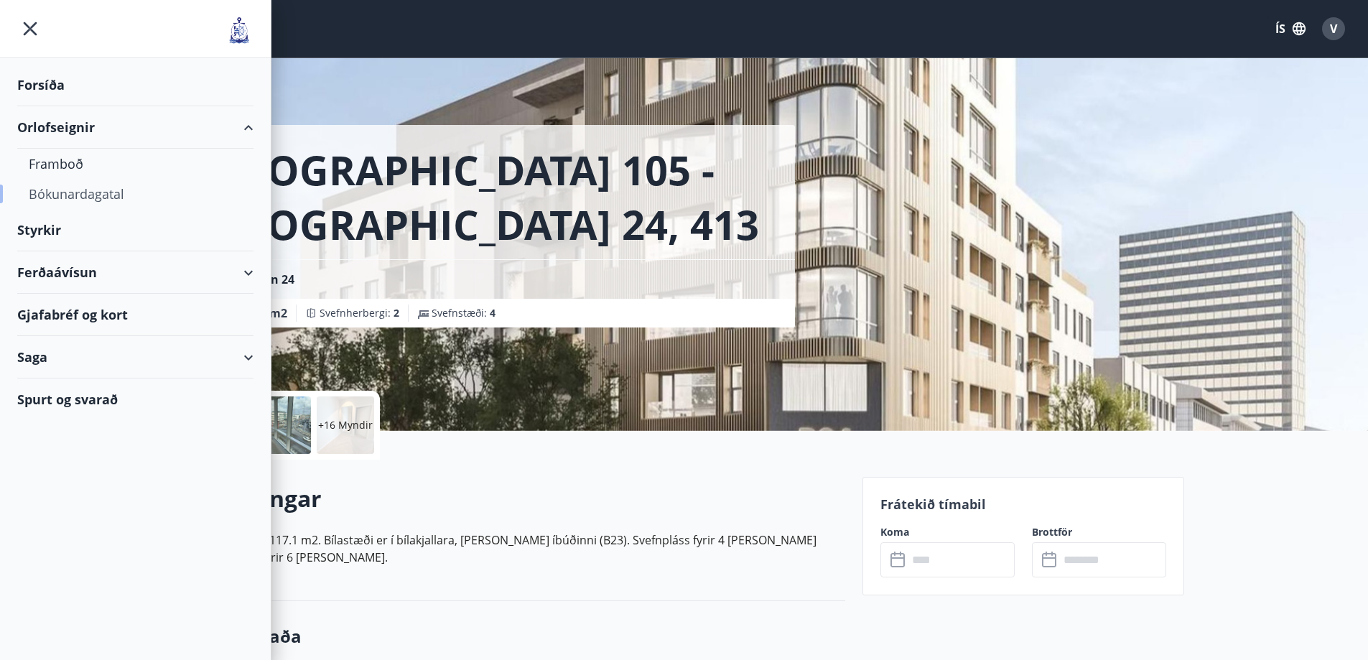
click at [67, 193] on div "Bókunardagatal" at bounding box center [135, 194] width 213 height 30
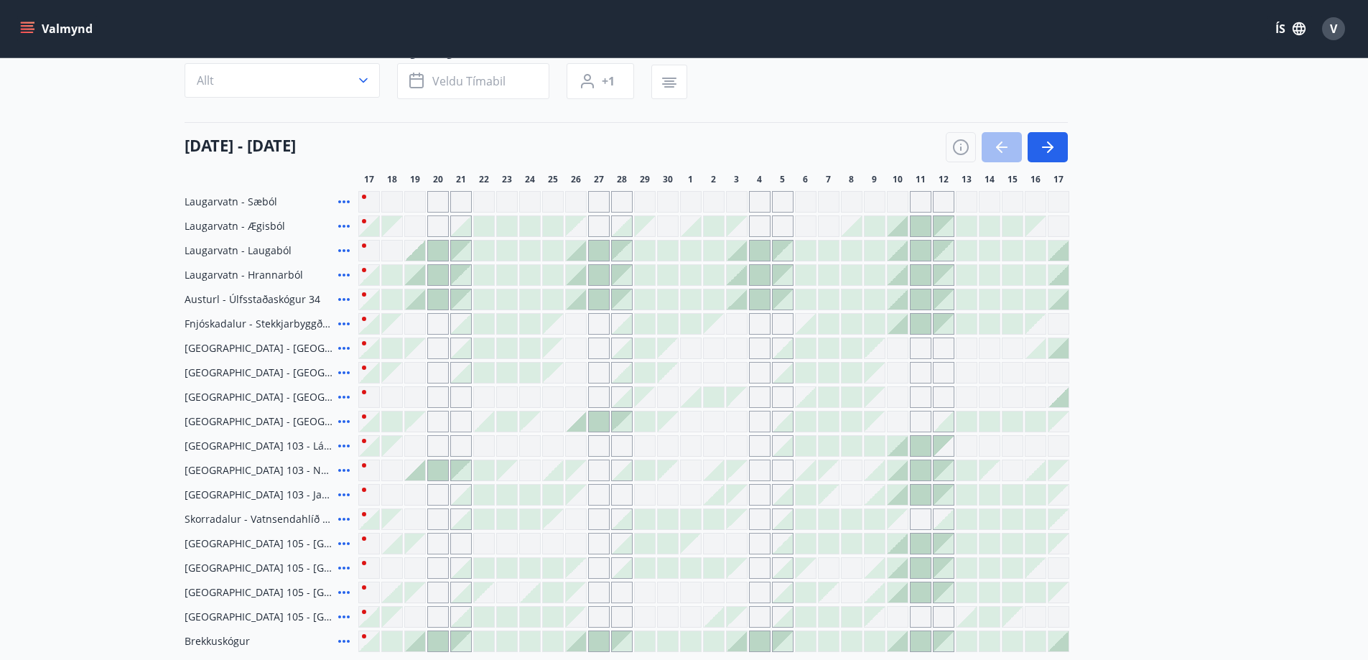
scroll to position [302, 0]
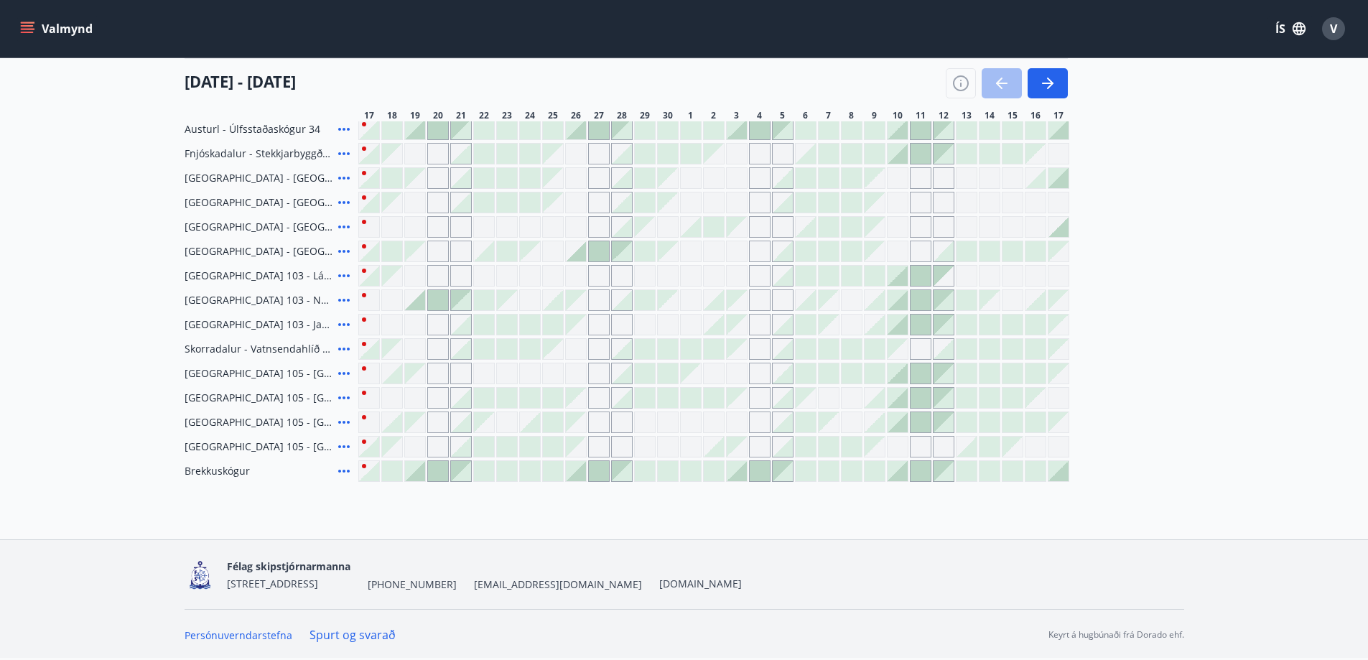
click at [419, 462] on div at bounding box center [415, 471] width 20 height 20
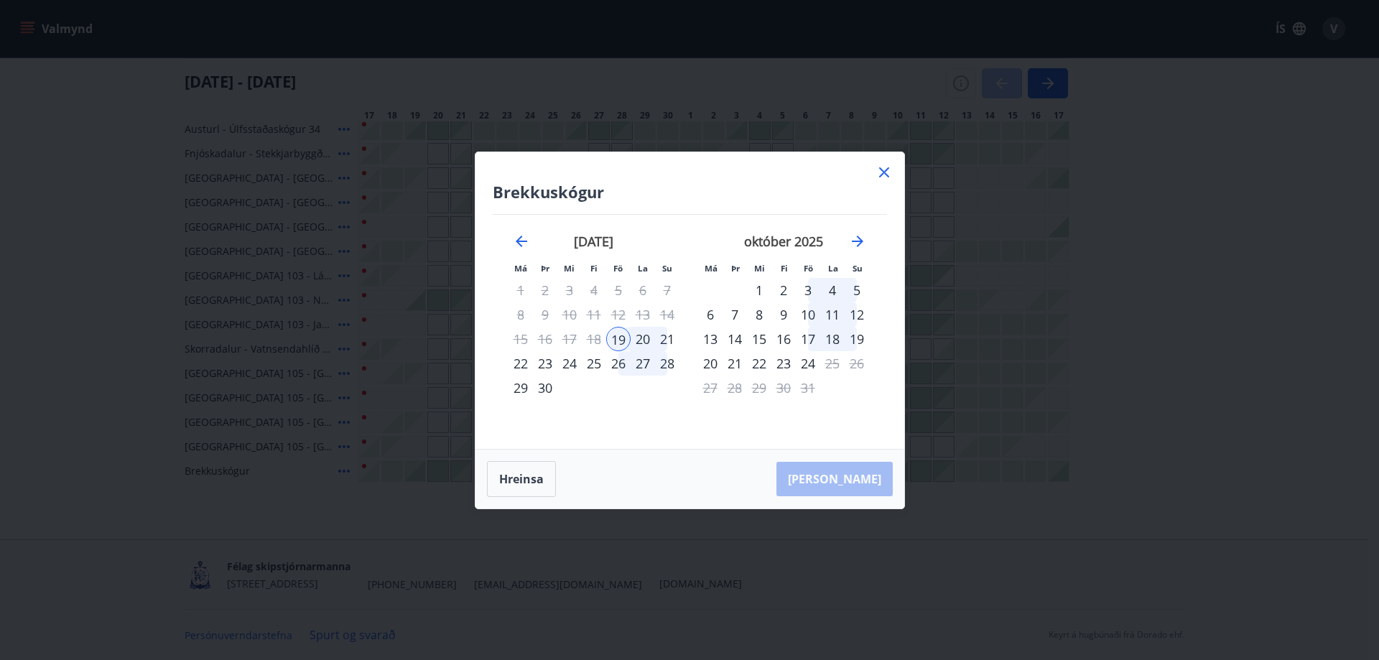
click at [877, 172] on icon at bounding box center [883, 172] width 17 height 17
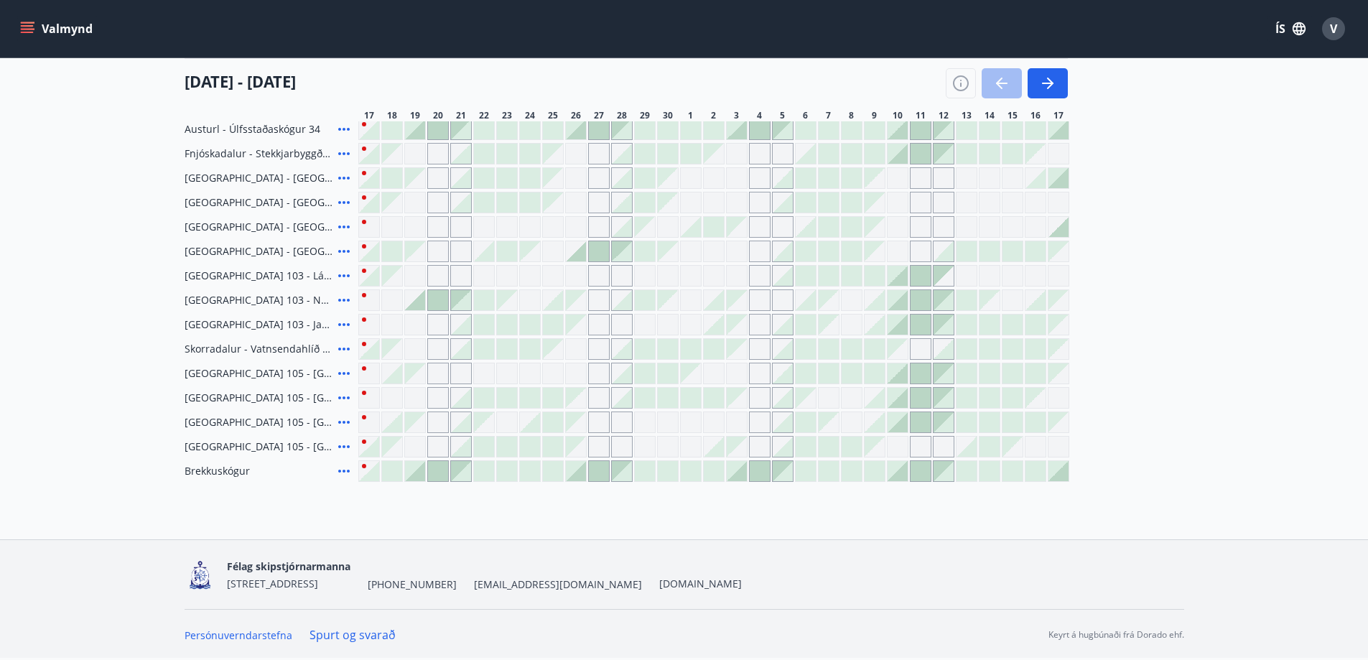
click at [391, 414] on div at bounding box center [392, 422] width 20 height 20
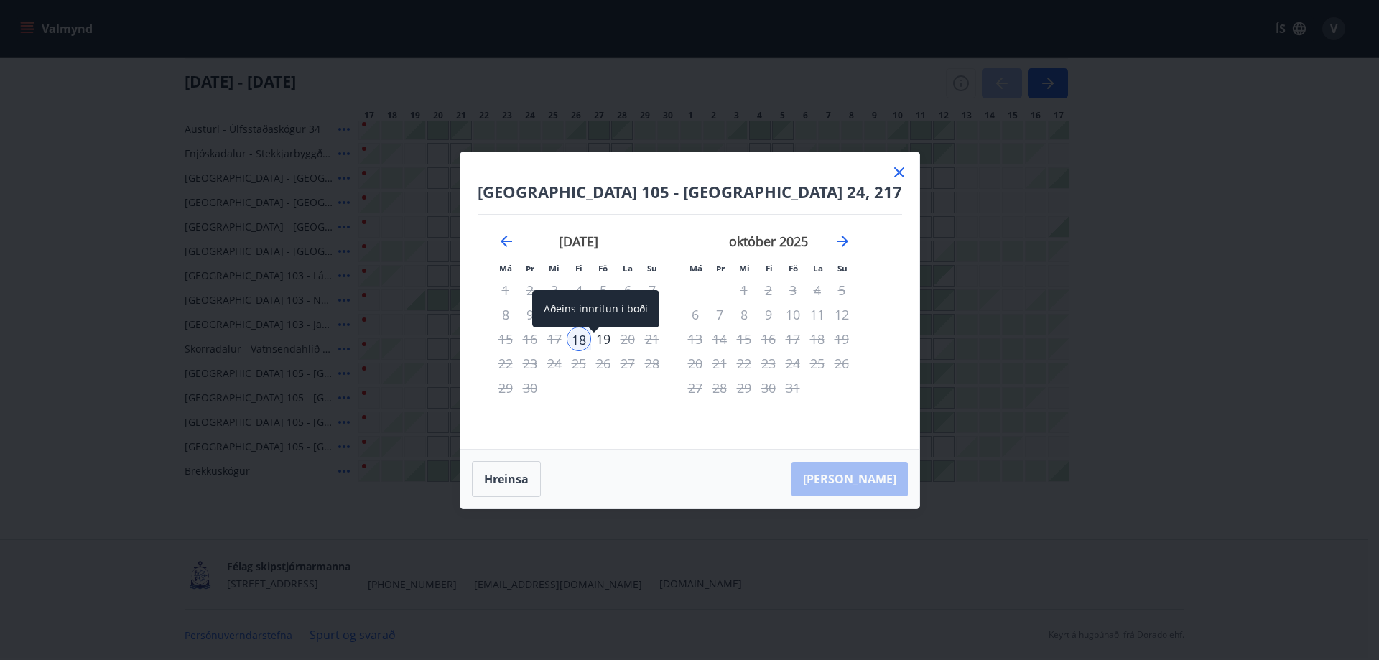
click at [591, 338] on div "18" at bounding box center [579, 339] width 24 height 24
click at [591, 341] on div "18" at bounding box center [579, 339] width 24 height 24
click at [859, 482] on div "Hreinsa Taka Frá" at bounding box center [689, 478] width 459 height 59
click at [867, 181] on h4 "Reykjavík 105 - Borgartún 24, 217" at bounding box center [689, 192] width 424 height 22
click at [890, 173] on icon at bounding box center [898, 172] width 17 height 17
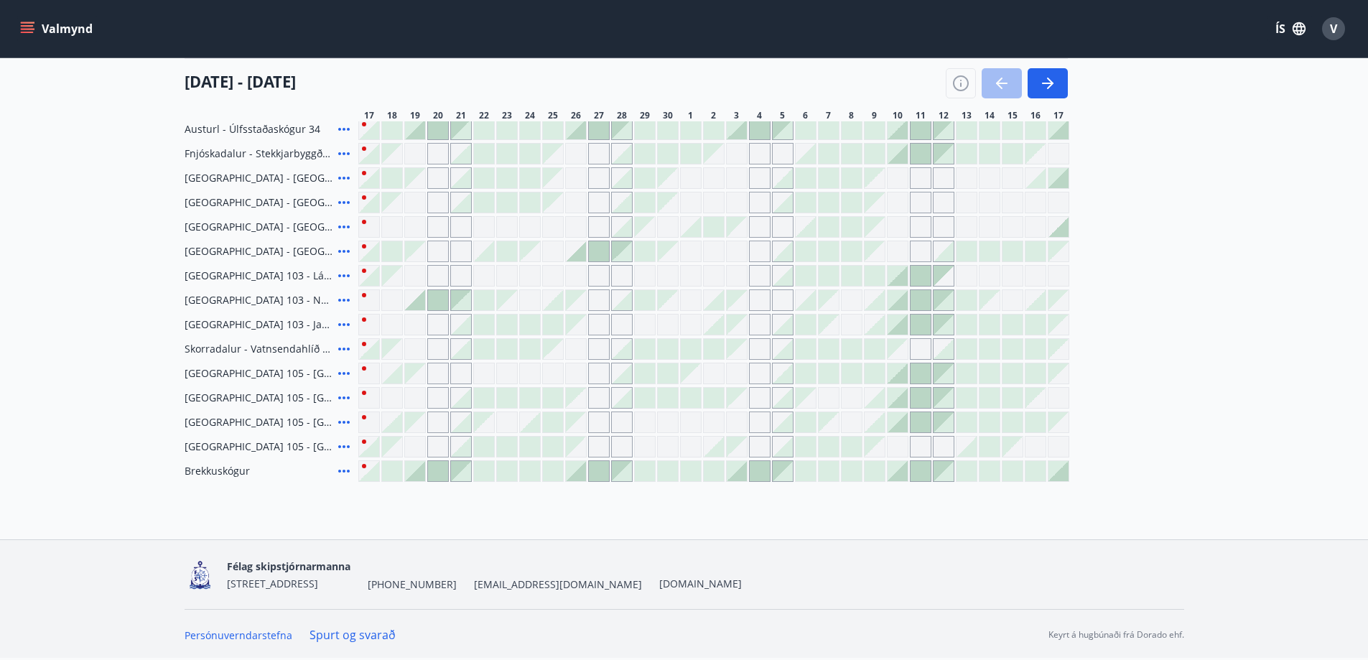
click at [415, 292] on div at bounding box center [415, 300] width 20 height 20
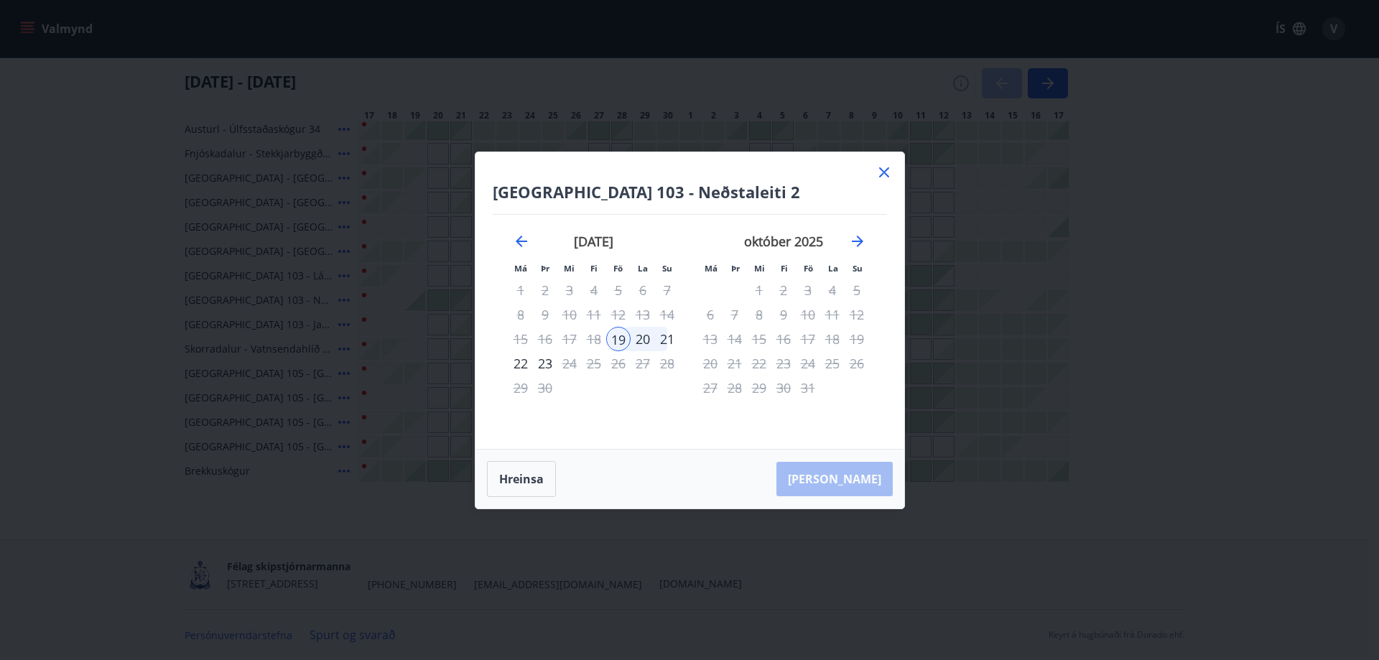
click at [640, 337] on div "20" at bounding box center [642, 339] width 24 height 24
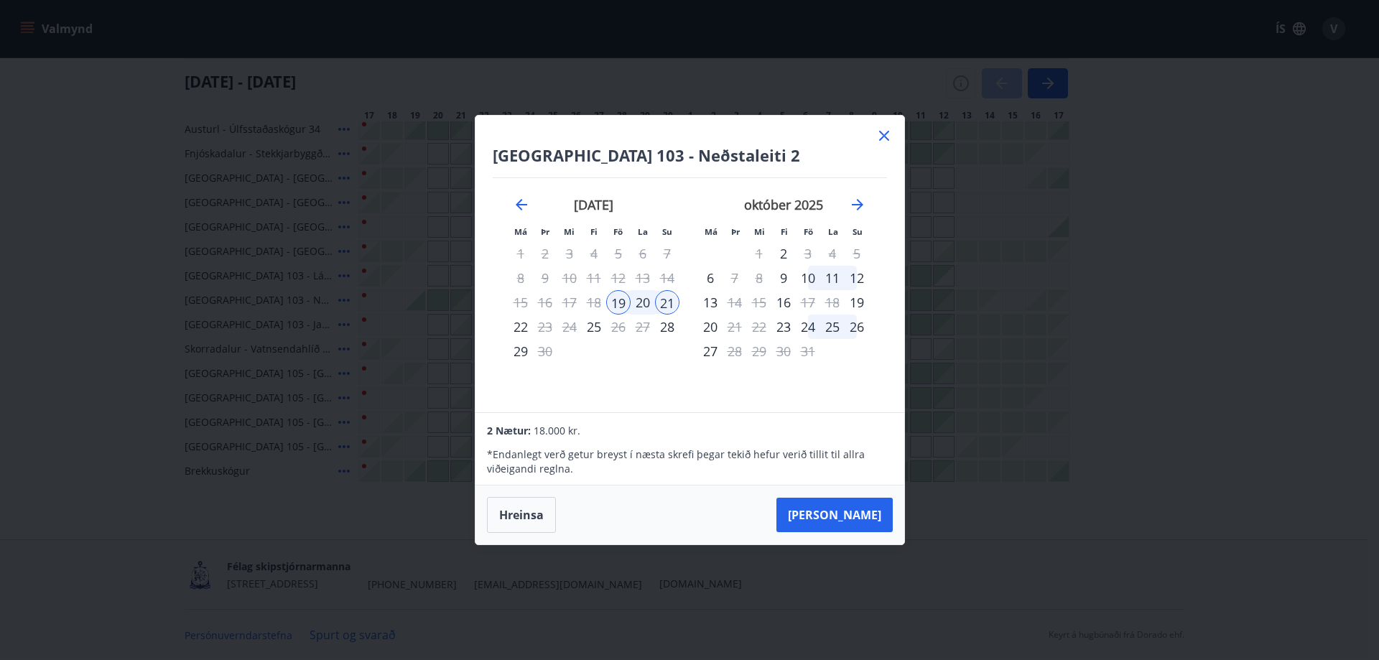
click at [879, 133] on icon at bounding box center [884, 136] width 10 height 10
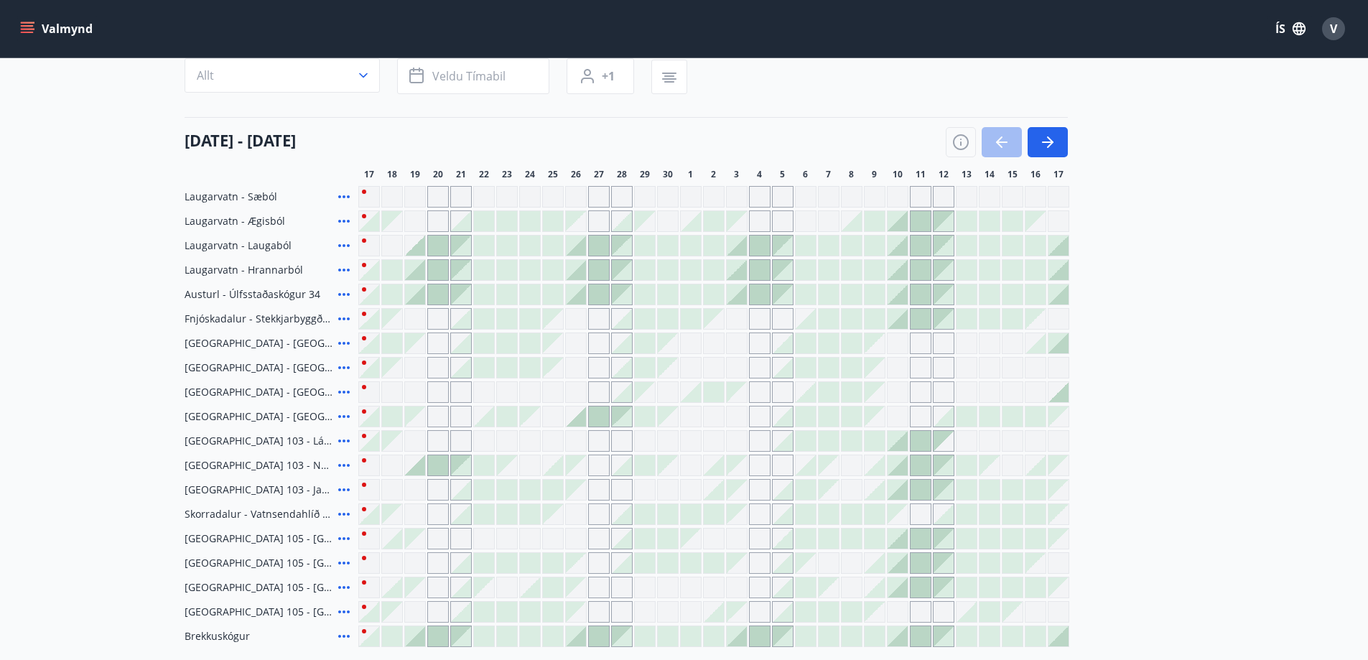
scroll to position [87, 0]
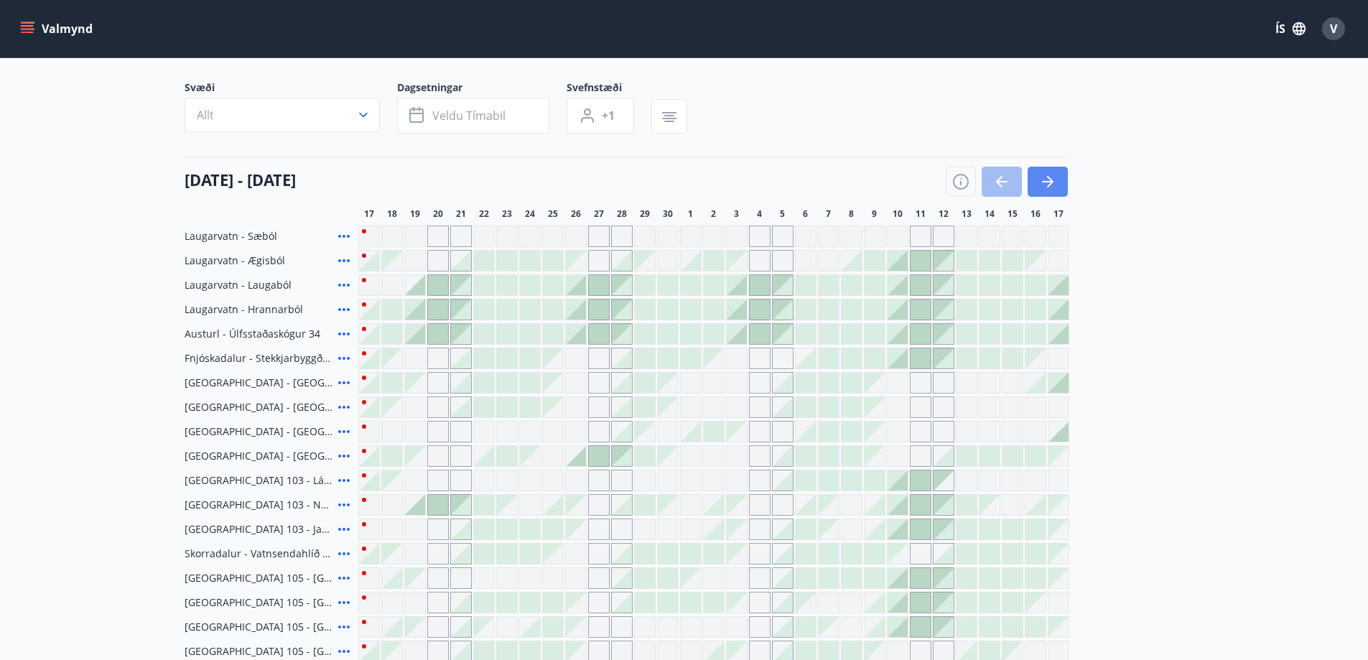
click at [1039, 183] on icon "button" at bounding box center [1047, 181] width 17 height 17
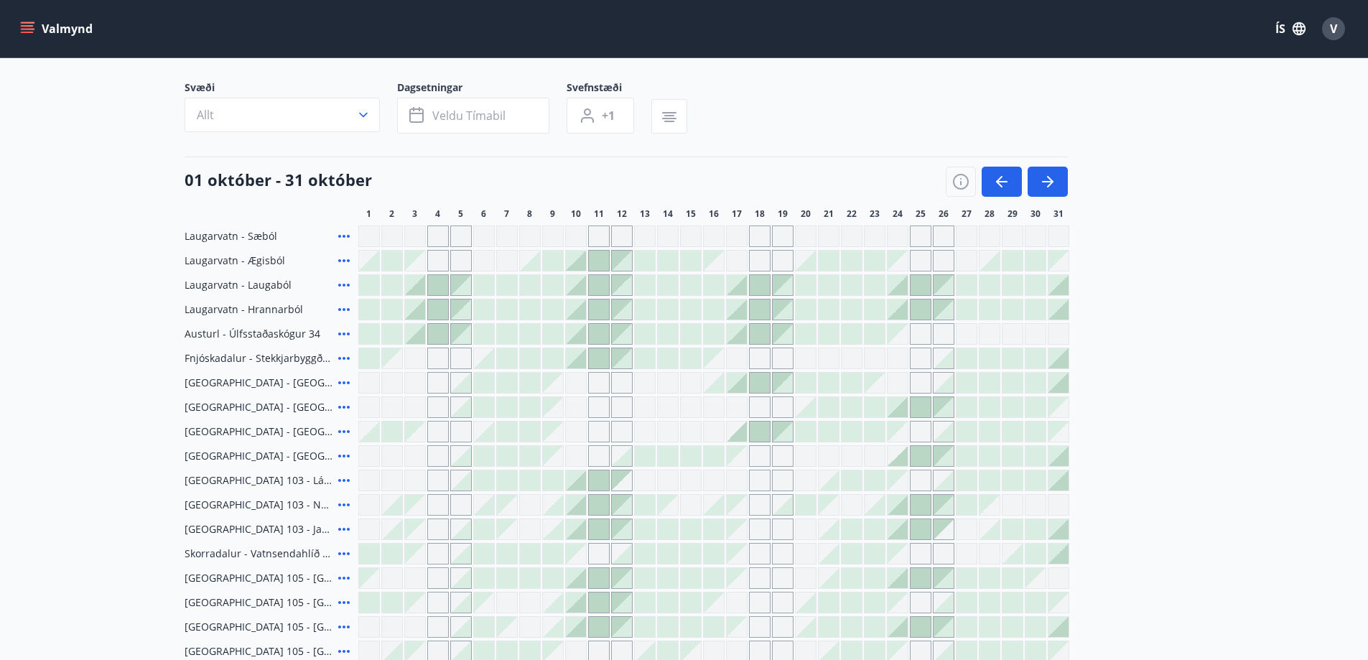
click at [370, 286] on div at bounding box center [369, 285] width 20 height 20
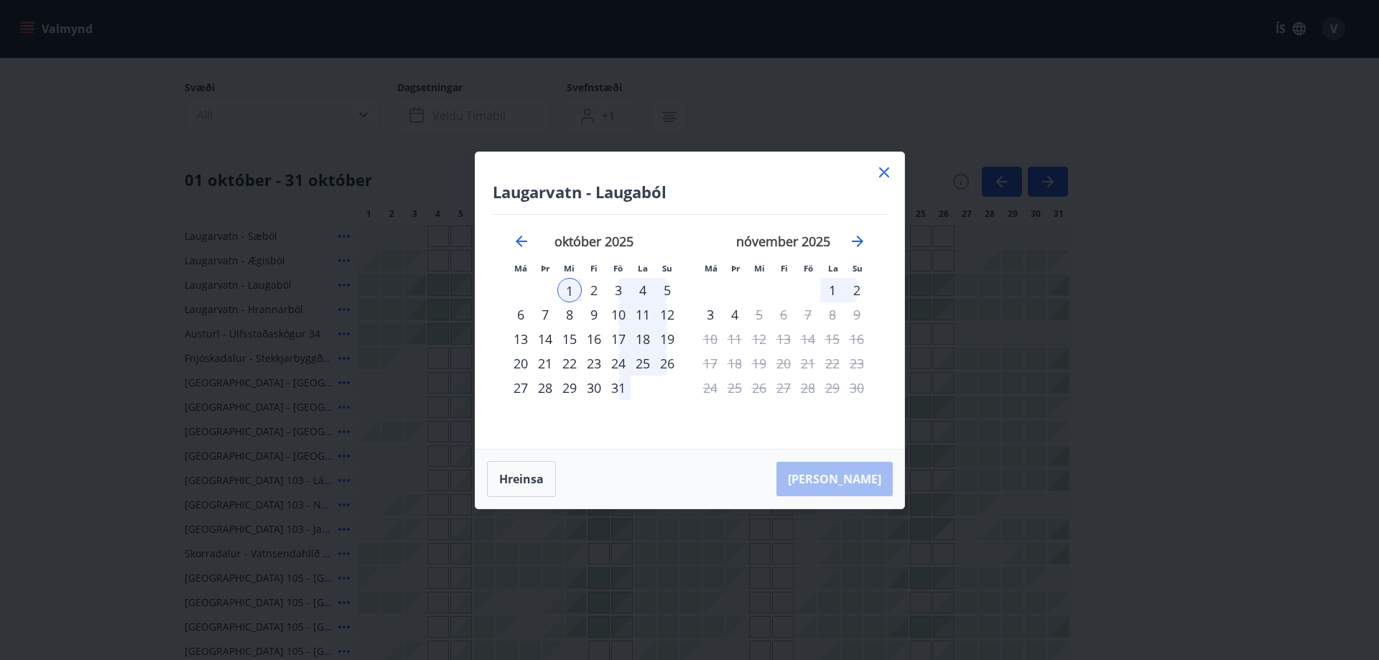
click at [521, 314] on div "6" at bounding box center [520, 314] width 24 height 24
click at [521, 351] on div "20" at bounding box center [520, 363] width 24 height 24
click at [877, 174] on icon at bounding box center [883, 172] width 17 height 17
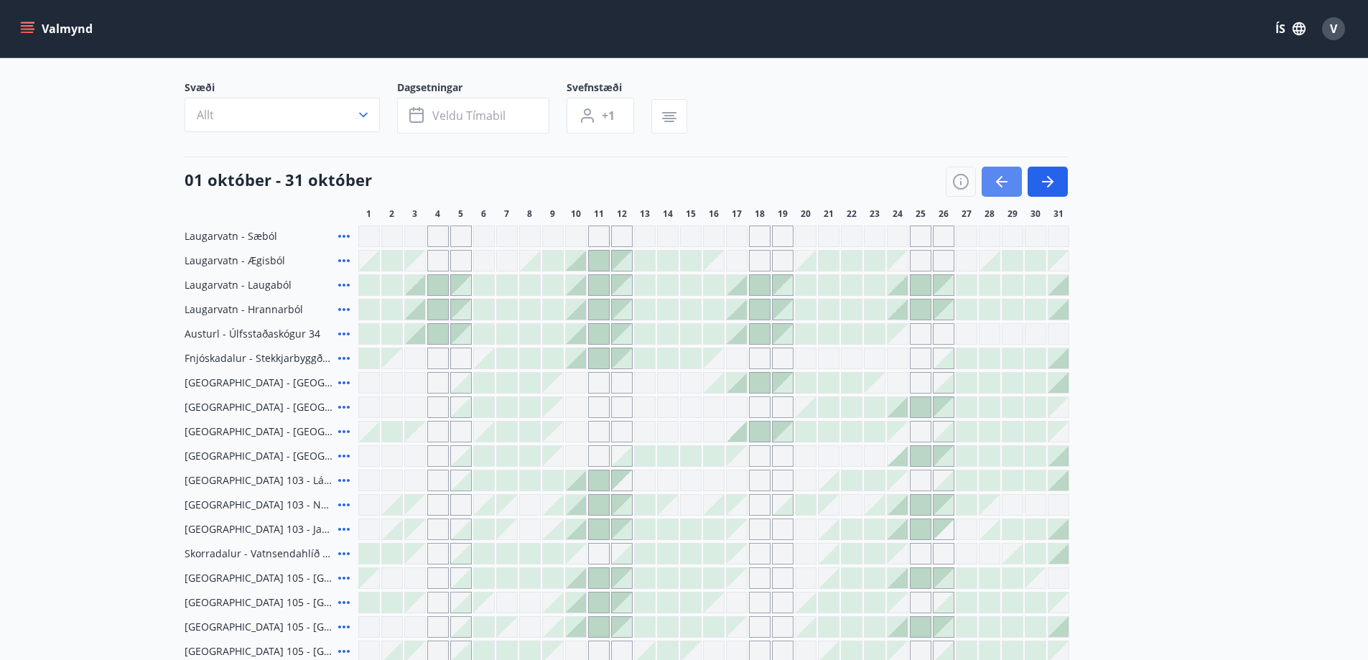
click at [993, 177] on icon "button" at bounding box center [1001, 181] width 17 height 17
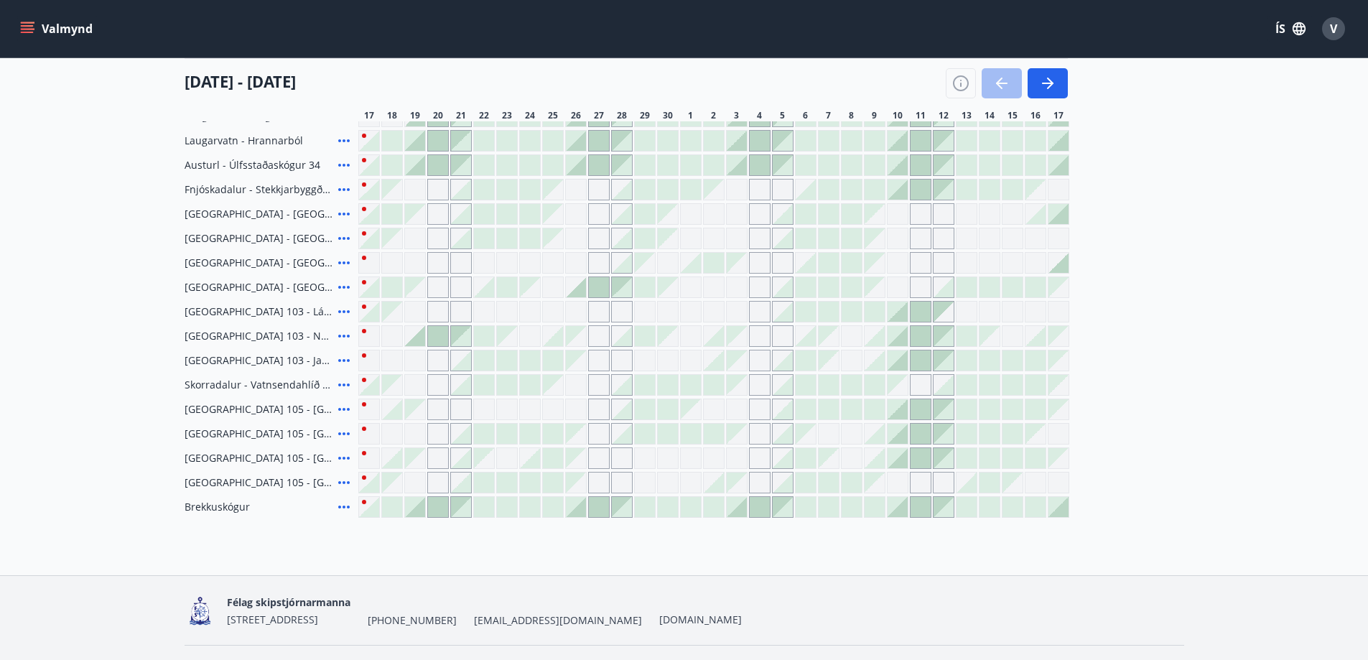
scroll to position [302, 0]
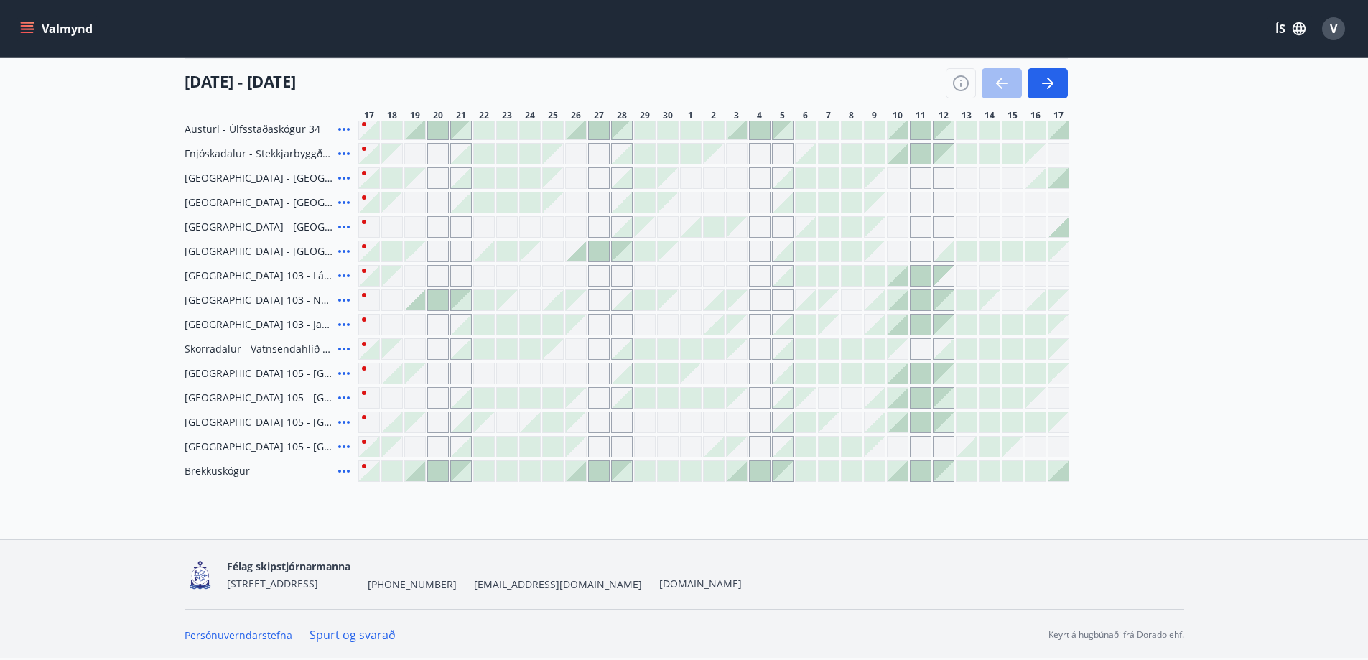
click at [388, 416] on div at bounding box center [392, 422] width 20 height 20
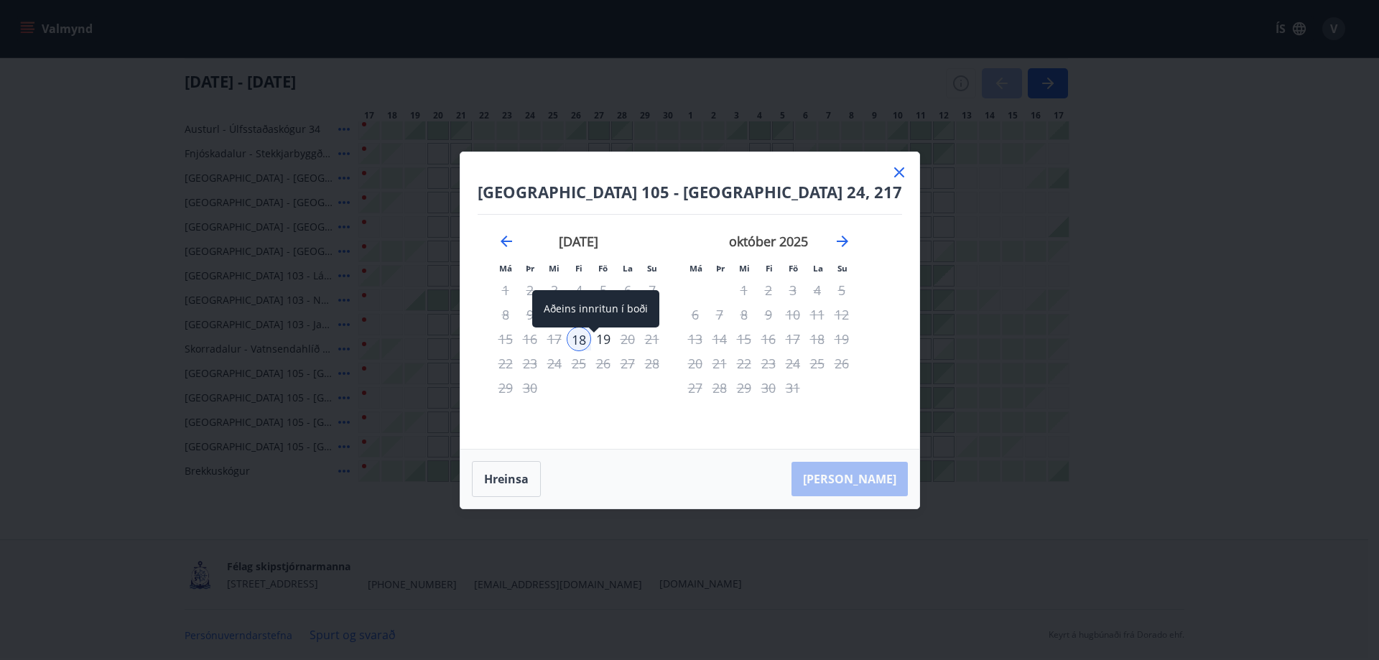
click at [591, 340] on div "18" at bounding box center [579, 339] width 24 height 24
click at [615, 334] on div "19" at bounding box center [603, 339] width 24 height 24
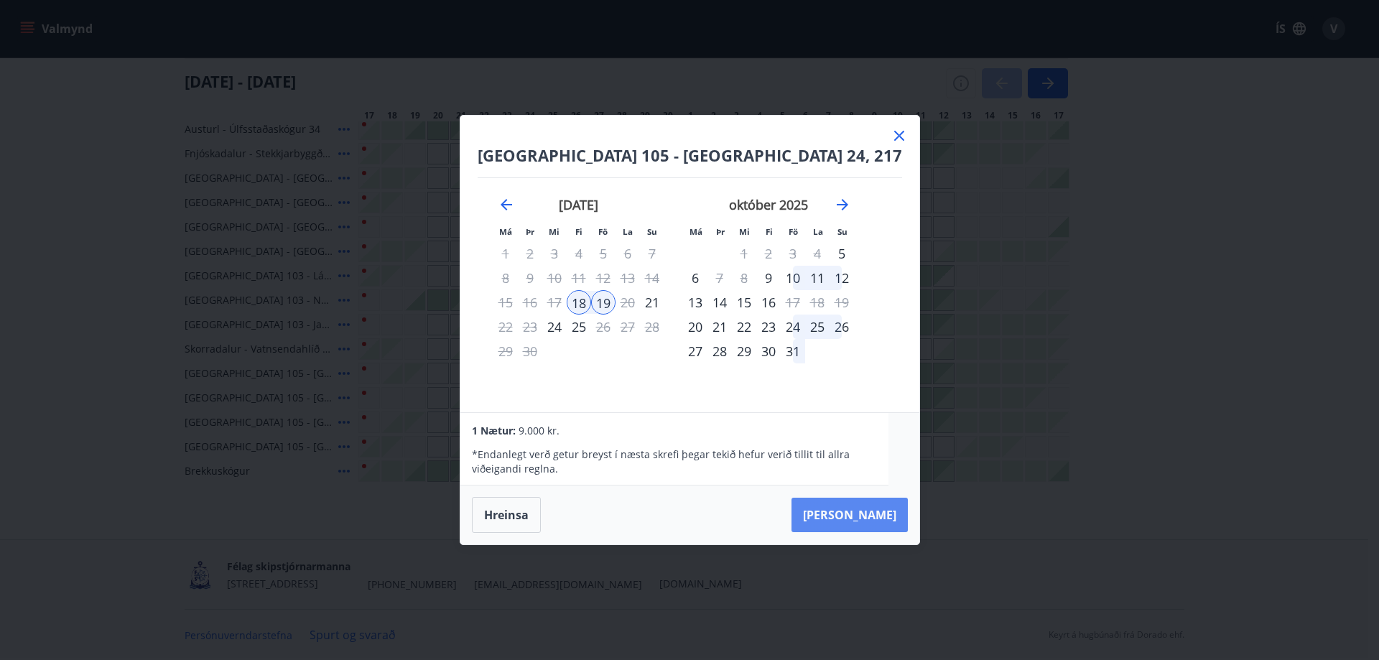
click at [858, 521] on button "Taka Frá" at bounding box center [849, 515] width 116 height 34
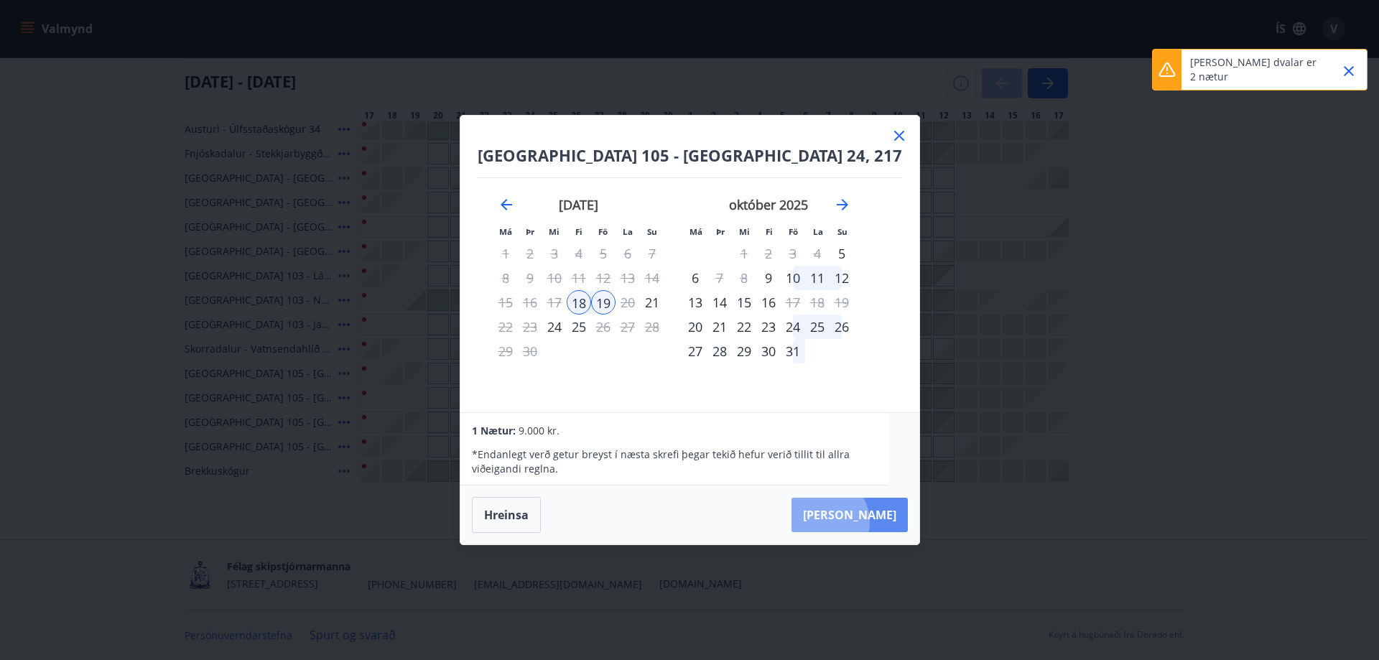
click at [852, 524] on button "Taka Frá" at bounding box center [849, 515] width 116 height 34
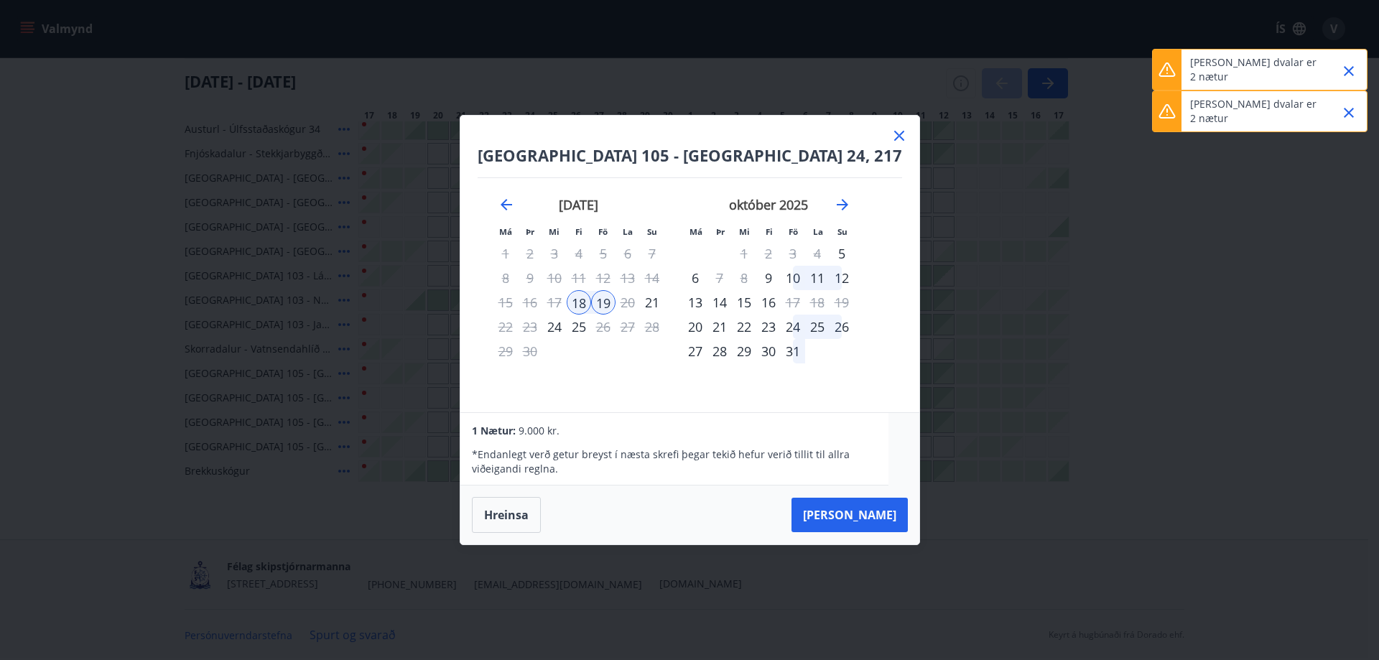
click at [1351, 77] on icon "Close" at bounding box center [1348, 70] width 17 height 17
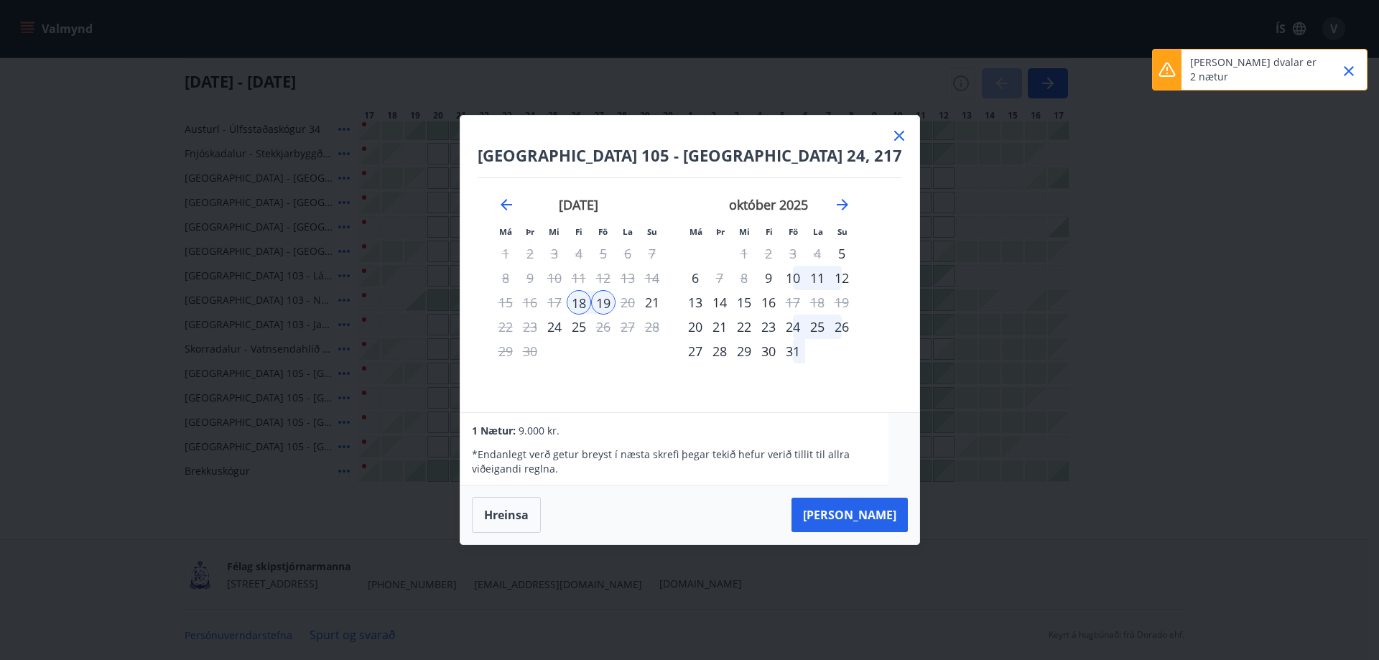
click at [1348, 74] on icon "Close" at bounding box center [1348, 71] width 10 height 10
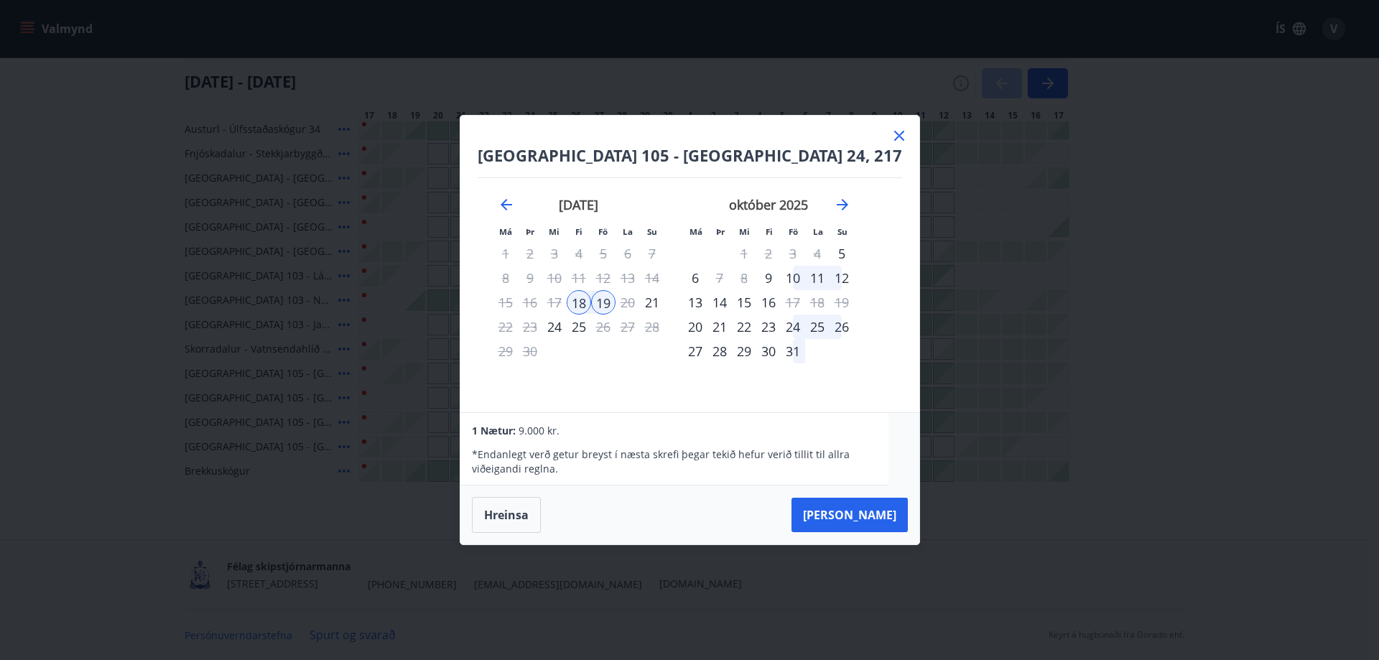
click at [890, 138] on icon at bounding box center [898, 135] width 17 height 17
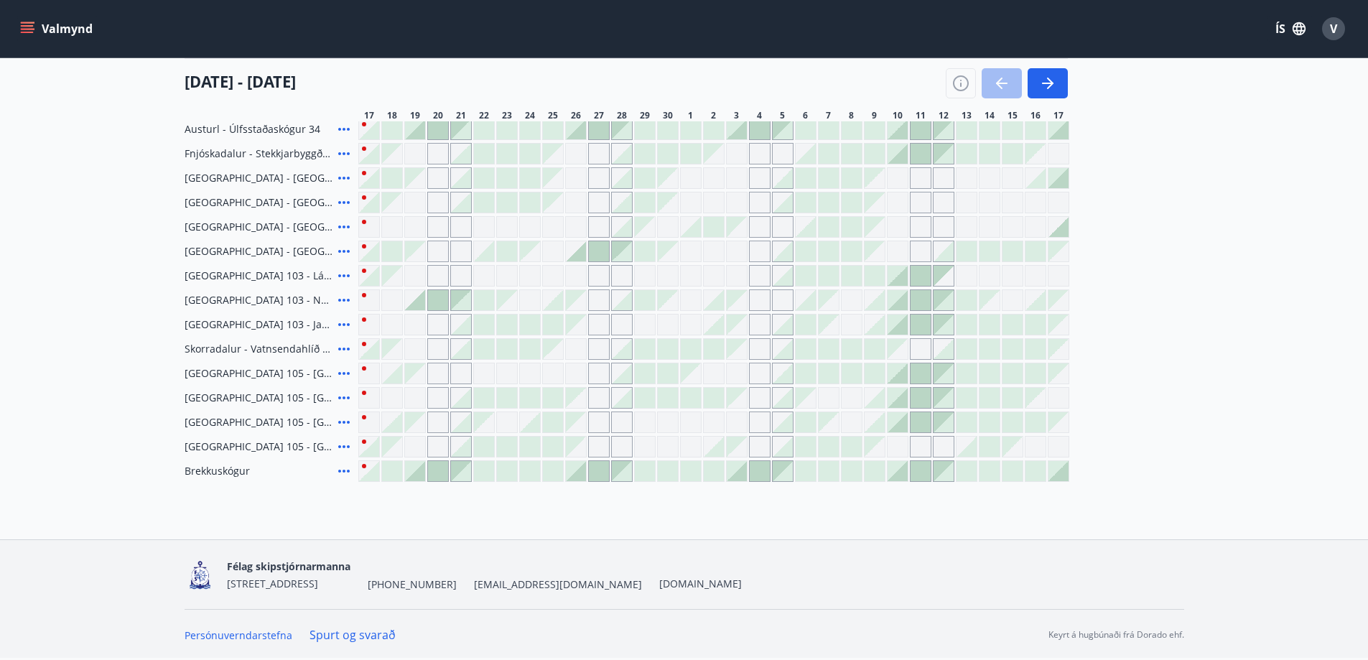
click at [882, 144] on div at bounding box center [875, 154] width 20 height 20
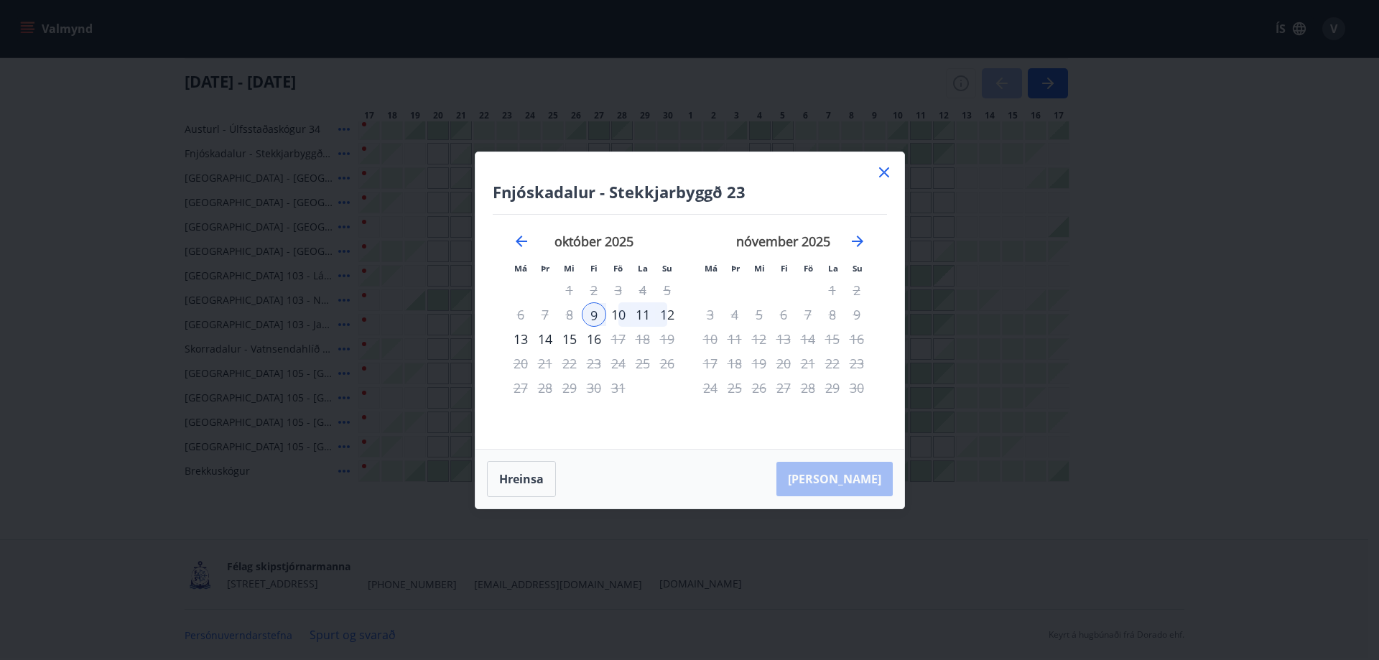
click at [882, 173] on icon at bounding box center [883, 172] width 2 height 2
click at [881, 172] on div "Gráir dagar eru ekki bókanlegir" at bounding box center [875, 178] width 20 height 20
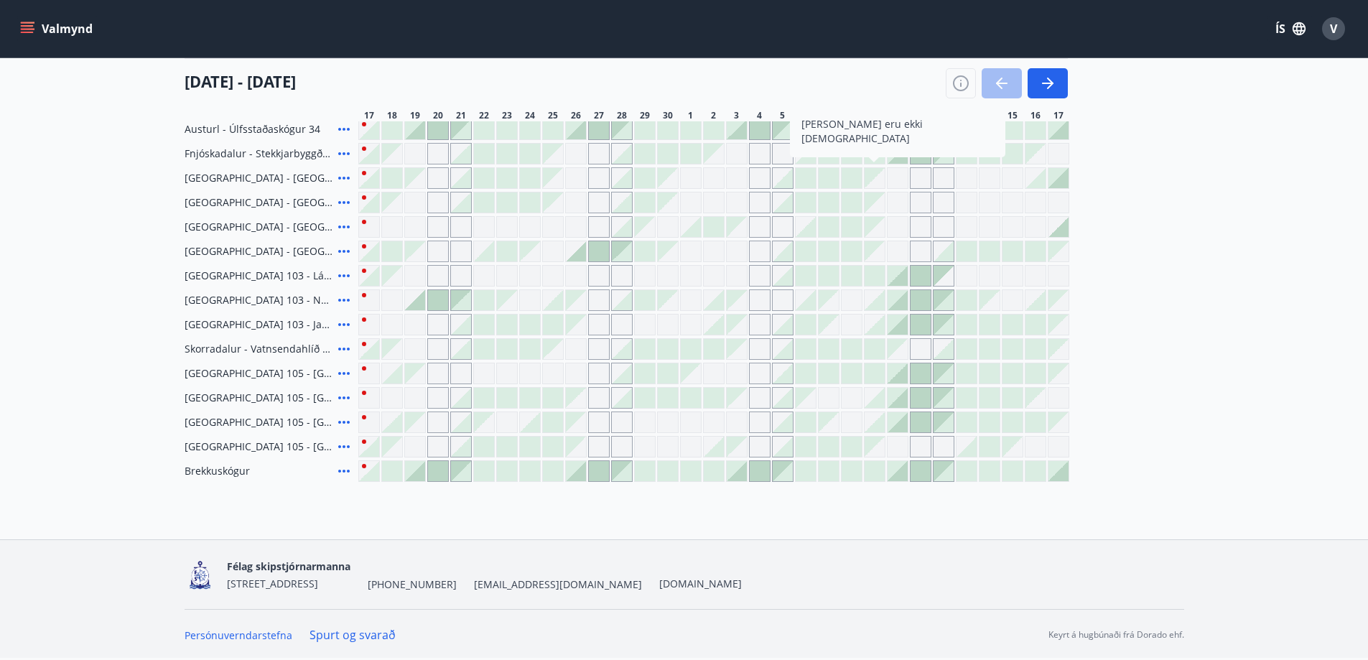
click at [372, 391] on div "Gráir dagar eru ekki bókanlegir" at bounding box center [369, 398] width 22 height 22
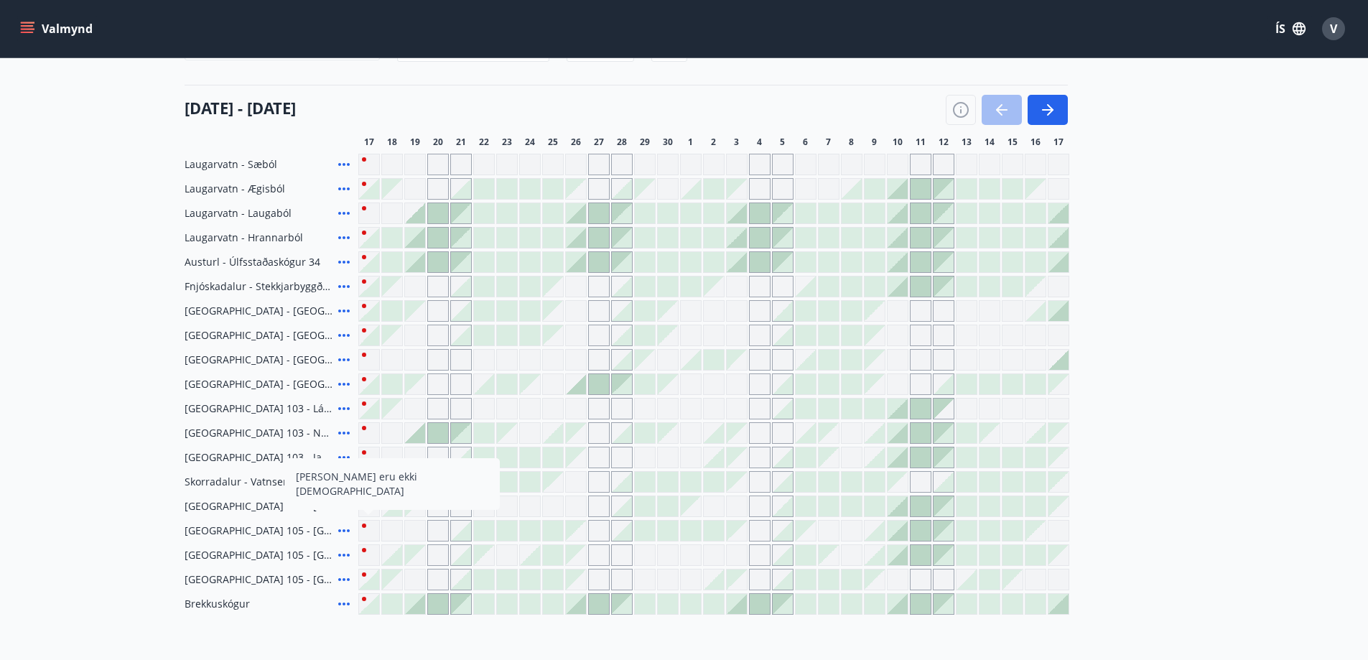
scroll to position [230, 0]
